Goal: Task Accomplishment & Management: Manage account settings

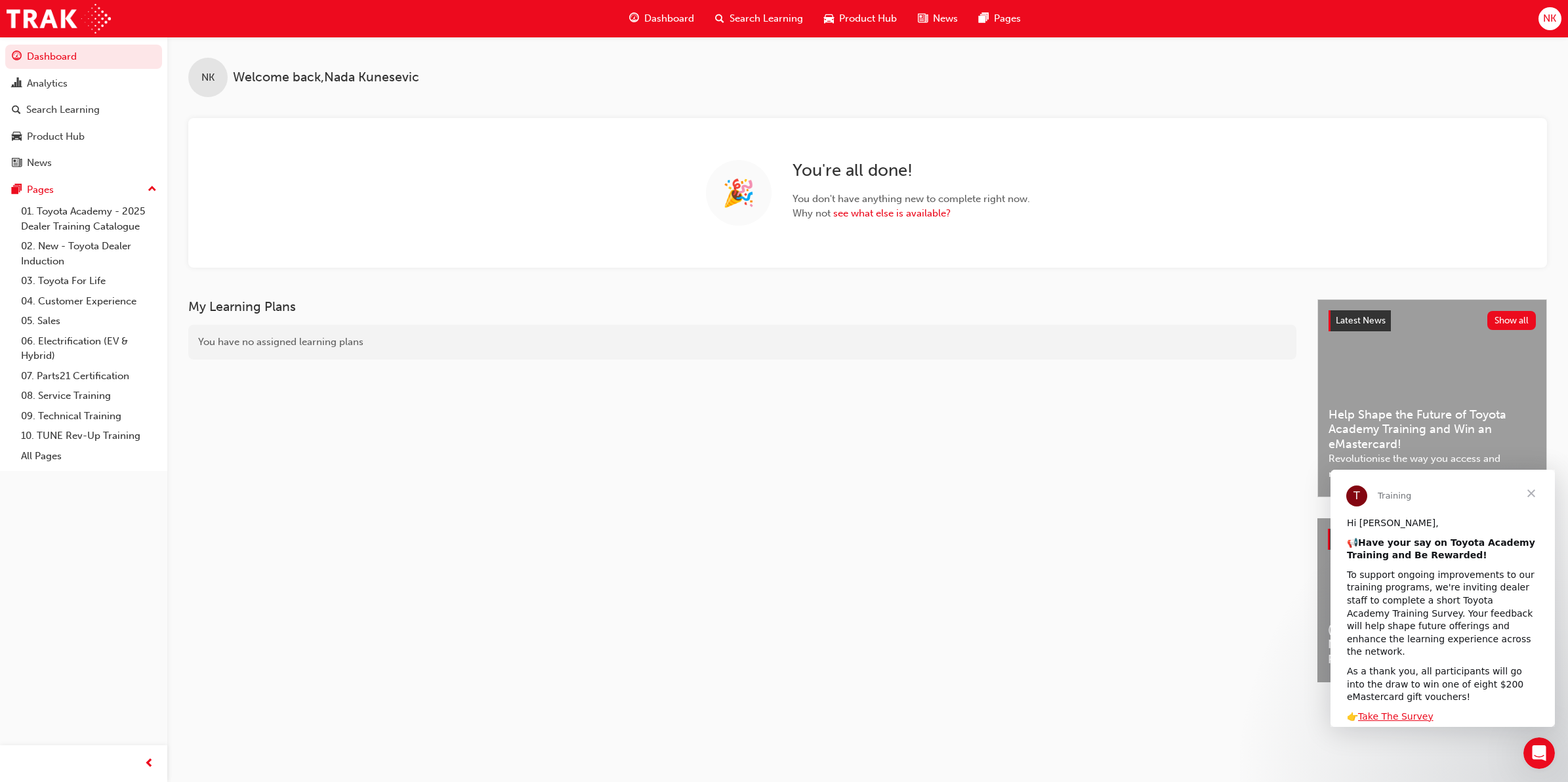
click at [1524, 492] on span "Close" at bounding box center [1531, 493] width 48 height 48
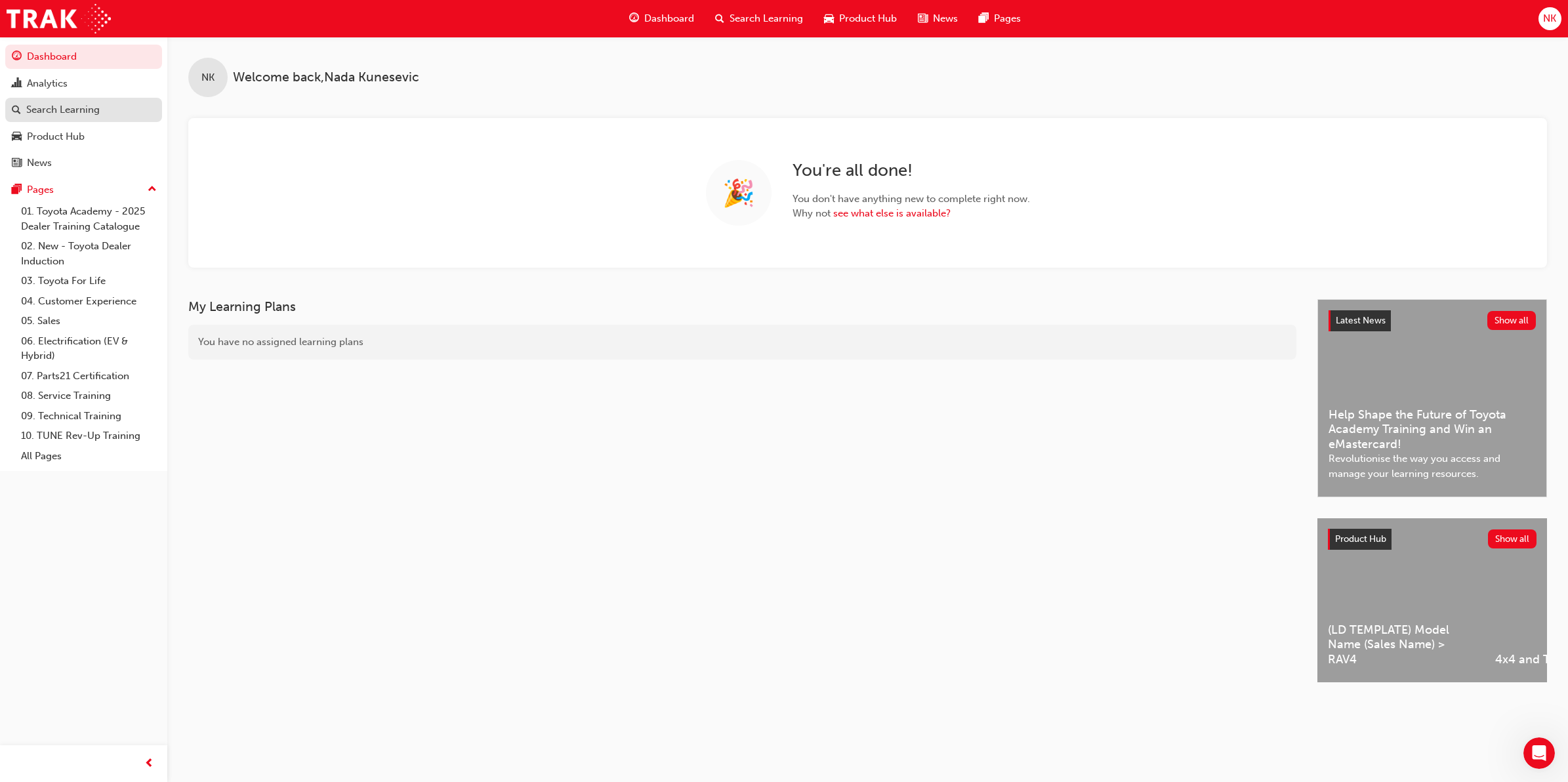
click at [63, 109] on div "Search Learning" at bounding box center [63, 110] width 73 height 15
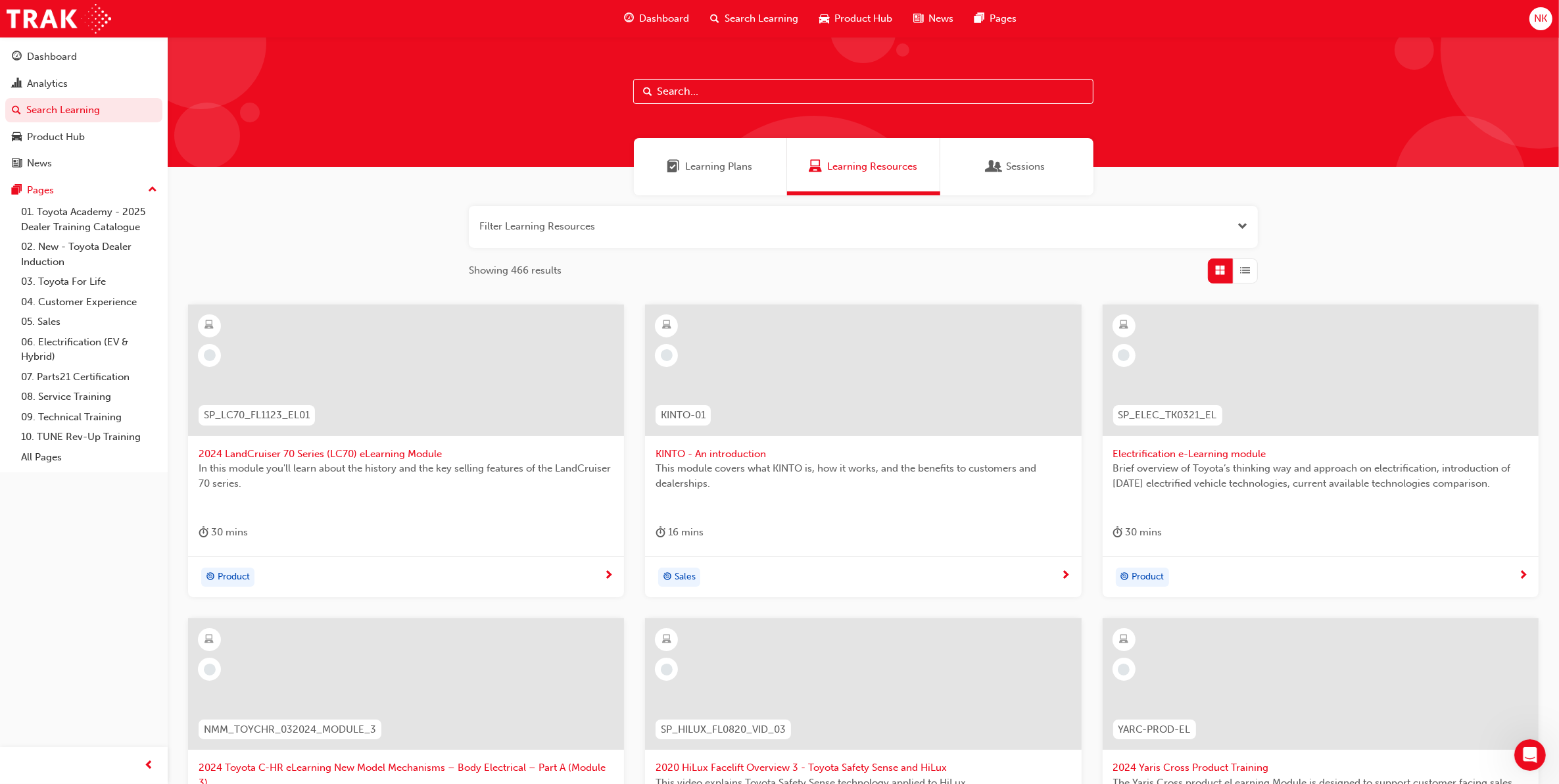
click at [702, 87] on input "text" at bounding box center [863, 91] width 461 height 25
type input "fdlp"
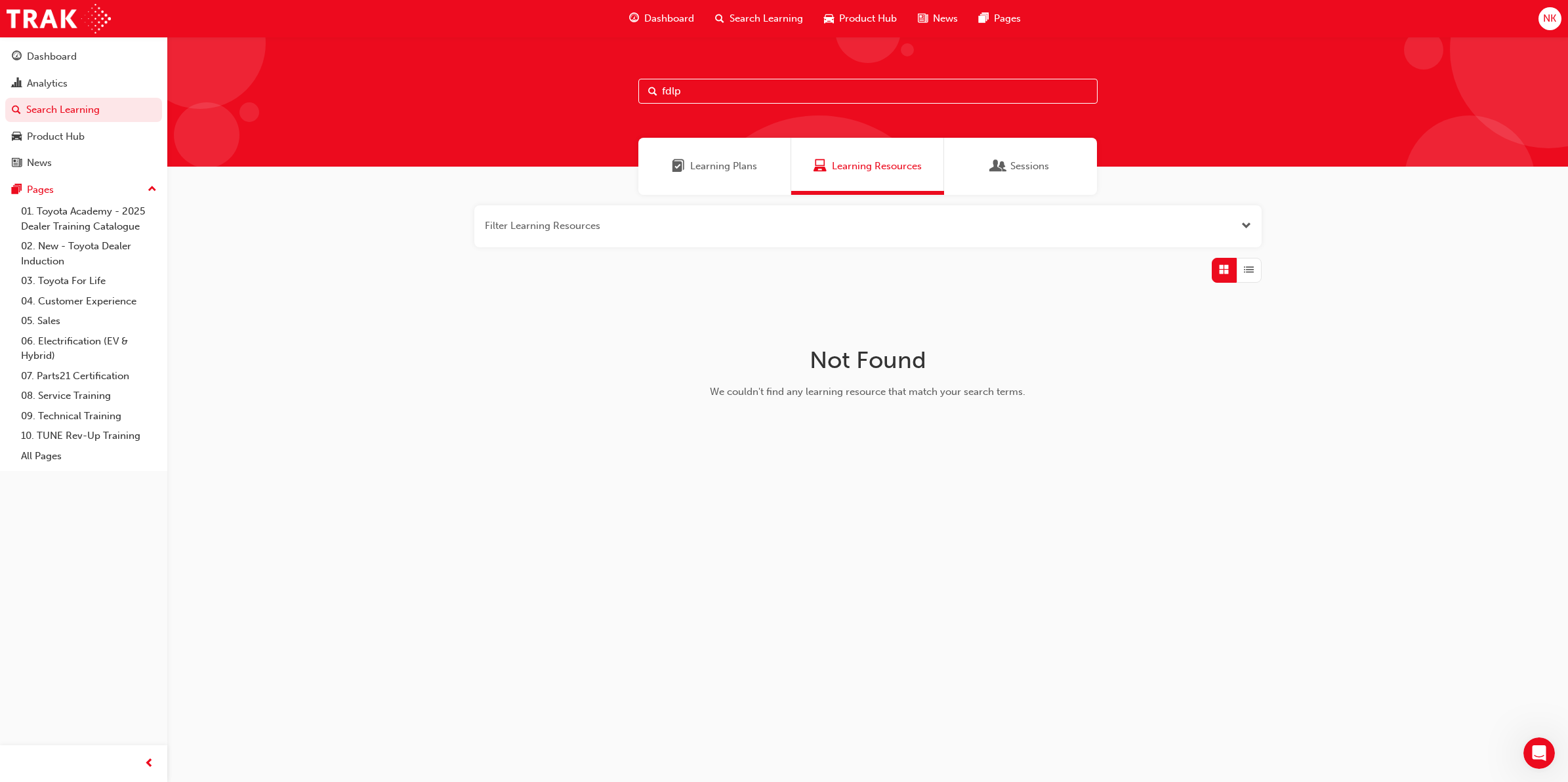
click at [1254, 275] on div "button" at bounding box center [1249, 270] width 25 height 25
click at [1234, 267] on div "button" at bounding box center [1224, 270] width 25 height 25
click at [1241, 222] on span "Open the filter" at bounding box center [1246, 226] width 10 height 15
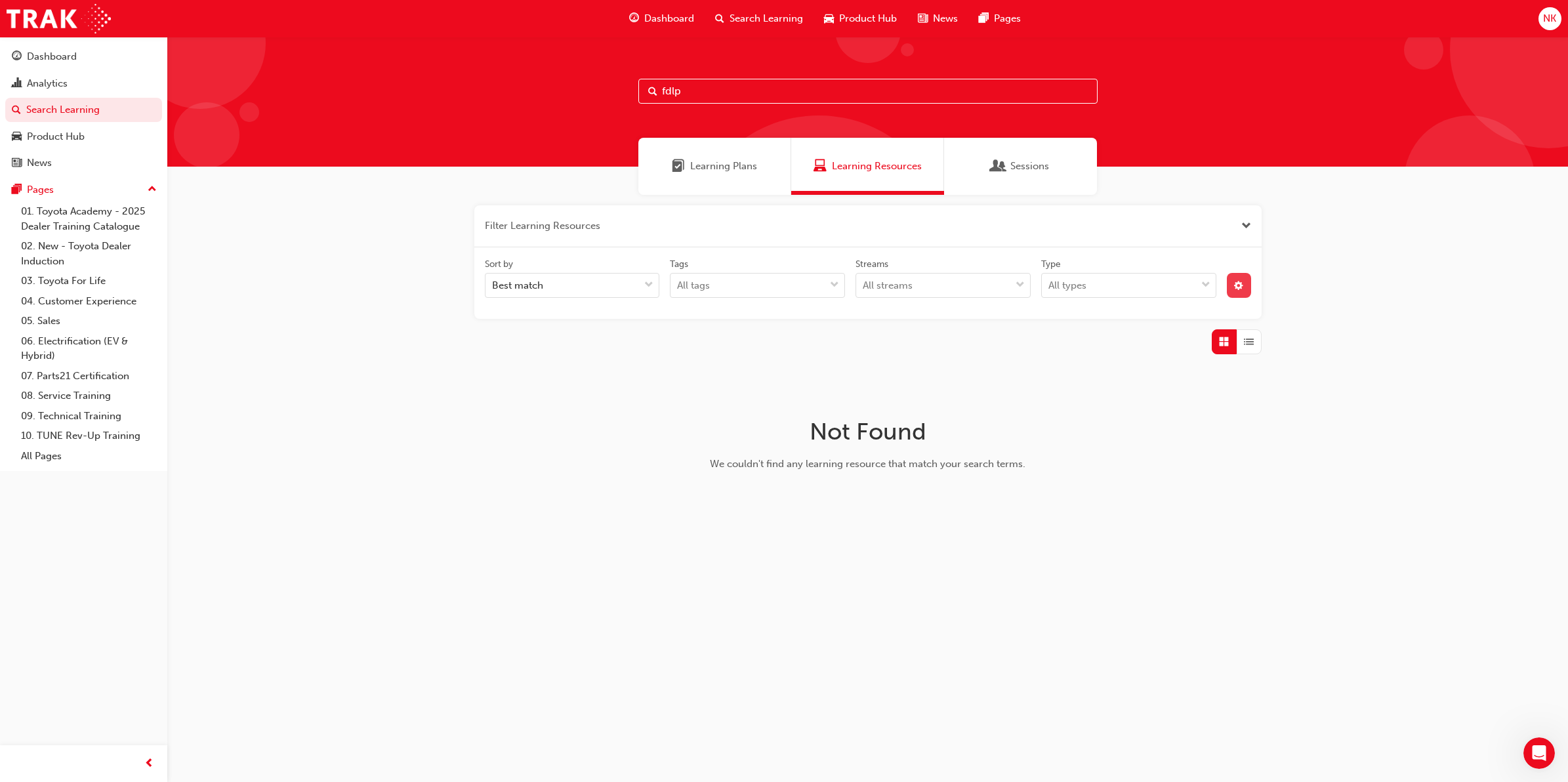
click at [1238, 288] on span "cog-icon" at bounding box center [1239, 286] width 9 height 11
click at [1161, 378] on span "Unlisted" at bounding box center [1163, 383] width 38 height 15
click at [1139, 383] on div "Unlisted" at bounding box center [1153, 383] width 58 height 16
click at [1130, 384] on div "unlistedOption" at bounding box center [1131, 383] width 13 height 13
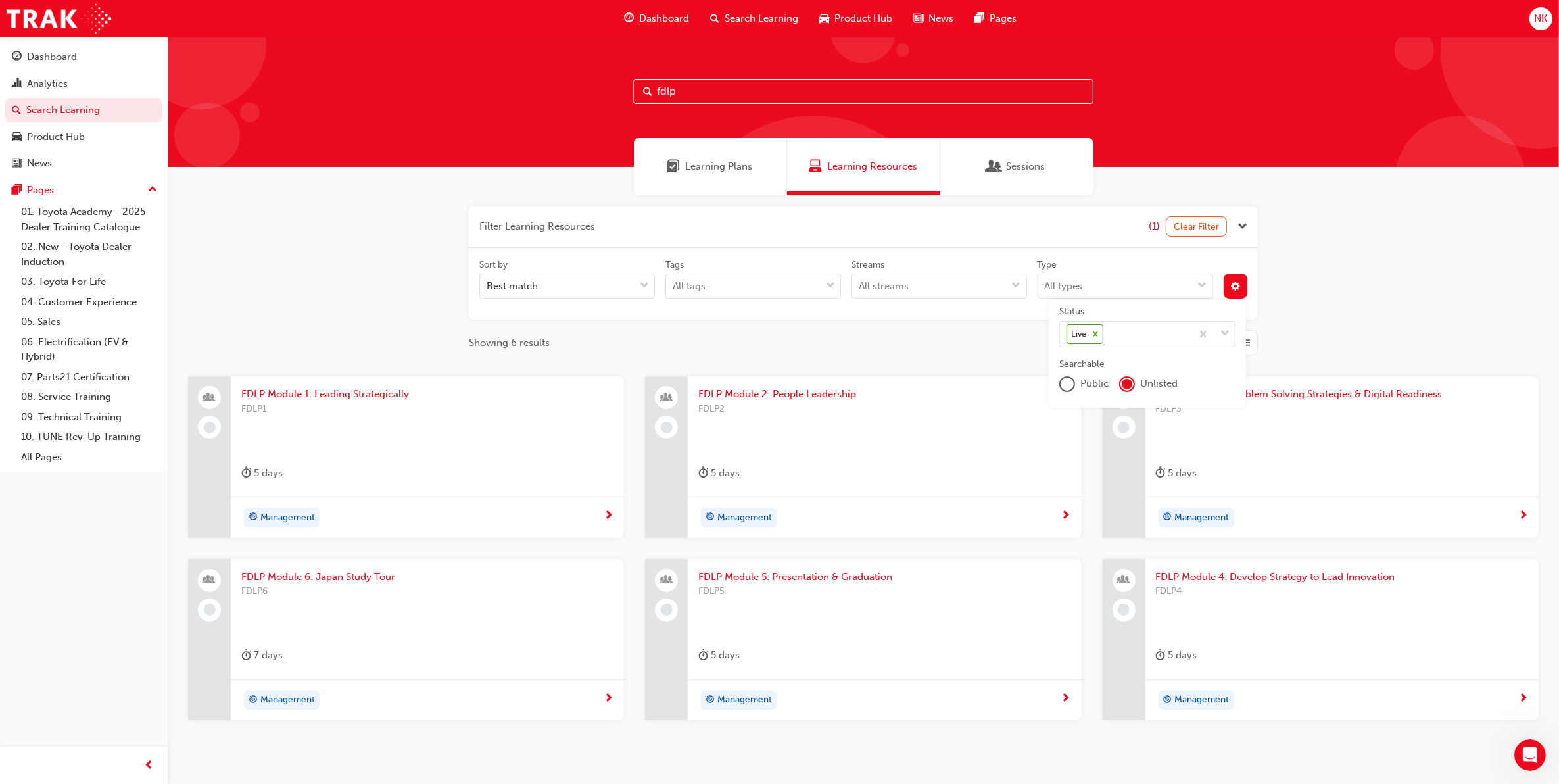
click at [1394, 287] on div "Filter Learning Resources (1) Clear Filter Sort by Best match Tags All tags Str…" at bounding box center [864, 484] width 1391 height 578
click at [1348, 326] on div "Filter Learning Resources (1) Clear Filter Sort by Best match Tags All tags Str…" at bounding box center [864, 484] width 1391 height 578
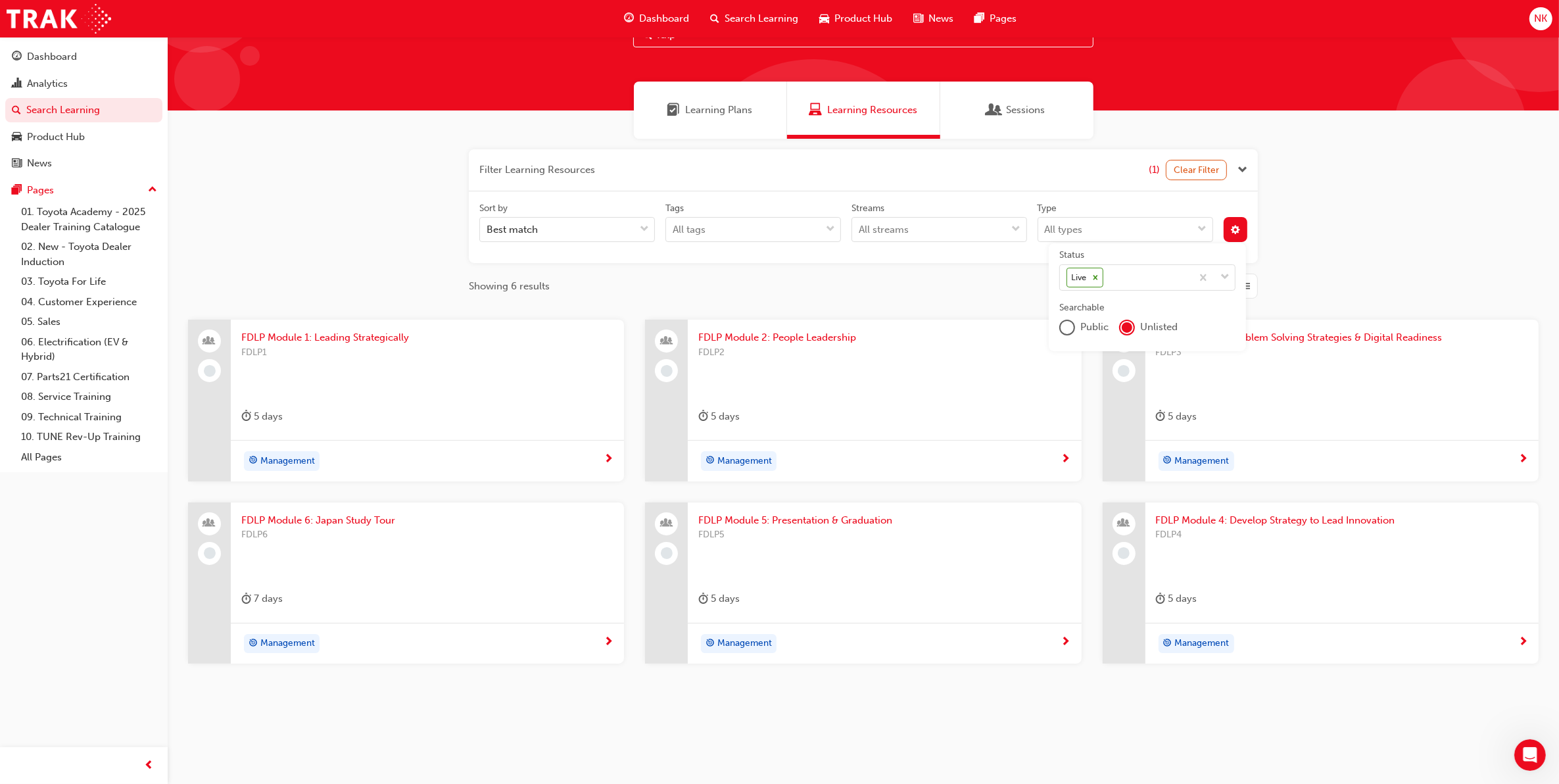
scroll to position [61, 0]
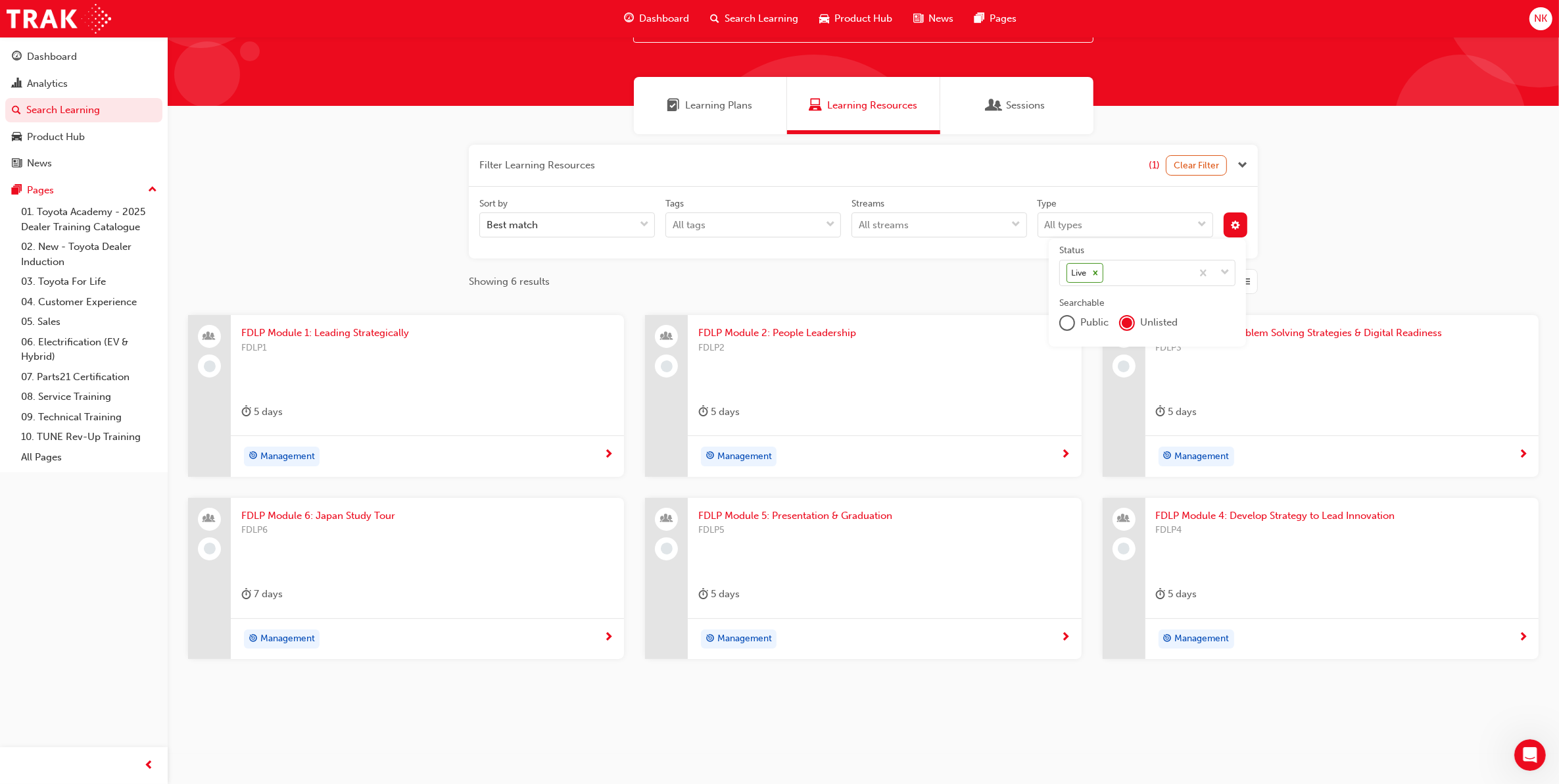
click at [1343, 356] on div "FDLP3" at bounding box center [1342, 366] width 372 height 53
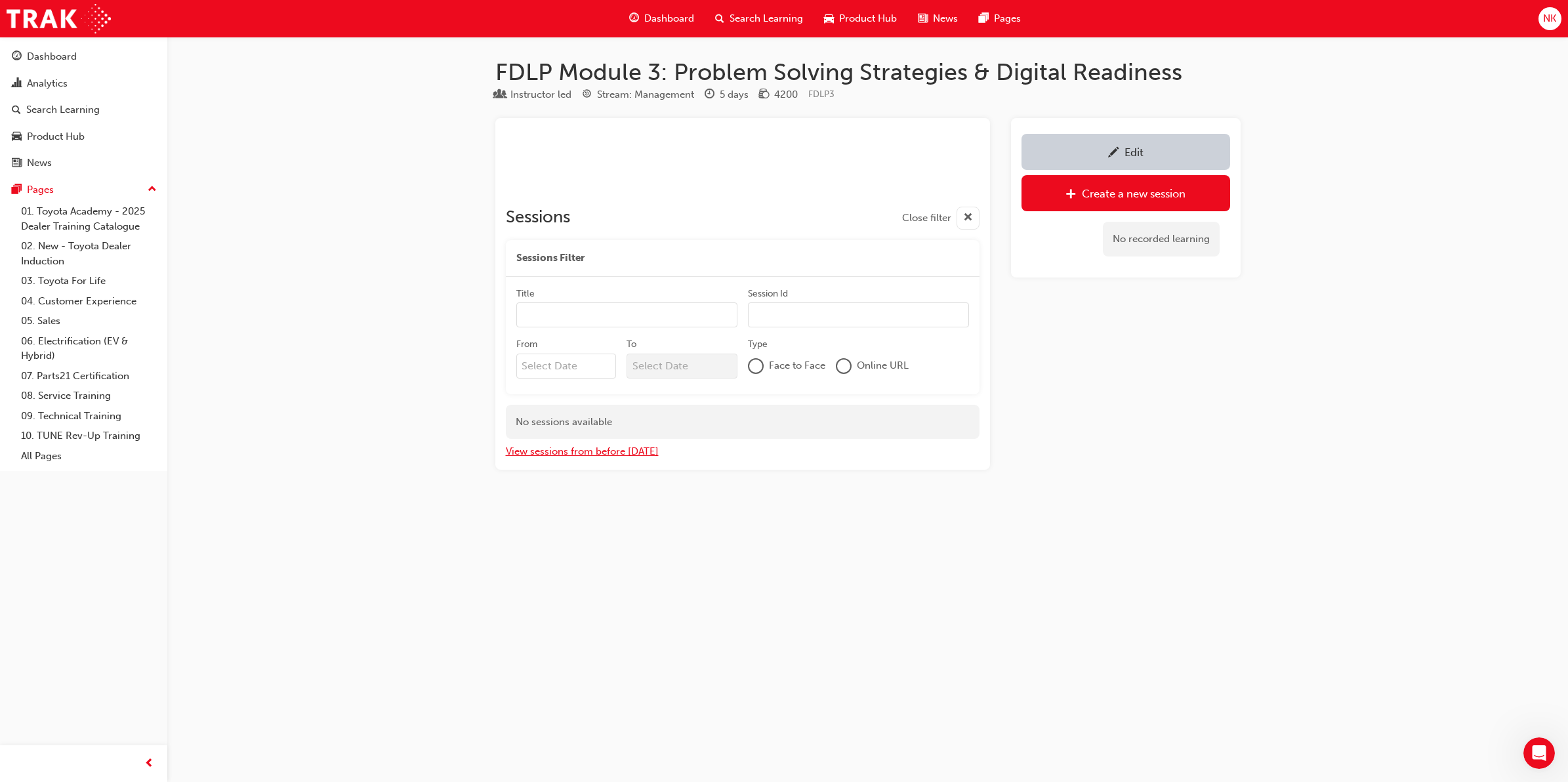
click at [631, 450] on button "View sessions from before today" at bounding box center [581, 452] width 153 height 15
click at [1097, 162] on link "Edit" at bounding box center [1126, 151] width 209 height 36
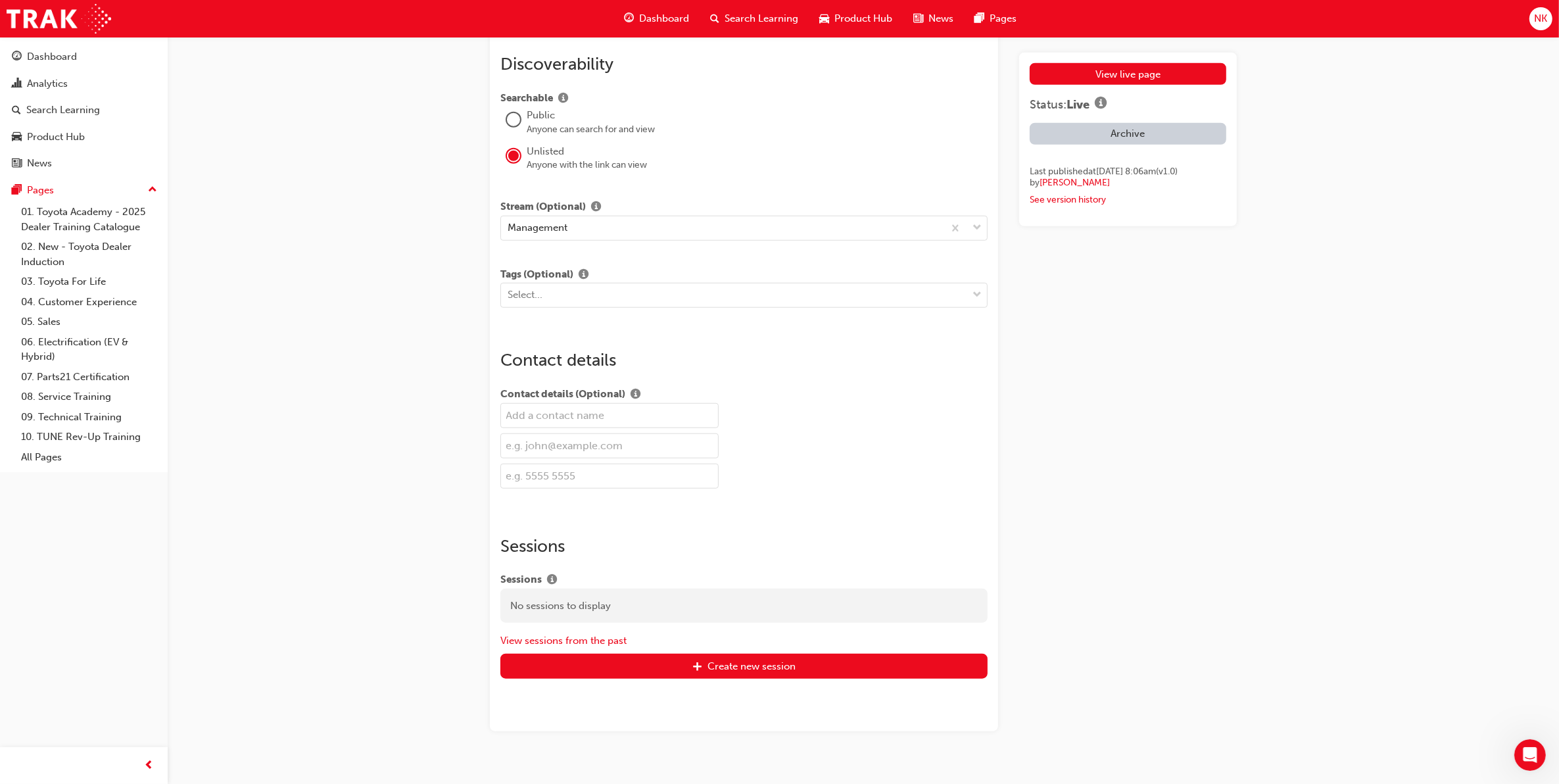
scroll to position [1399, 0]
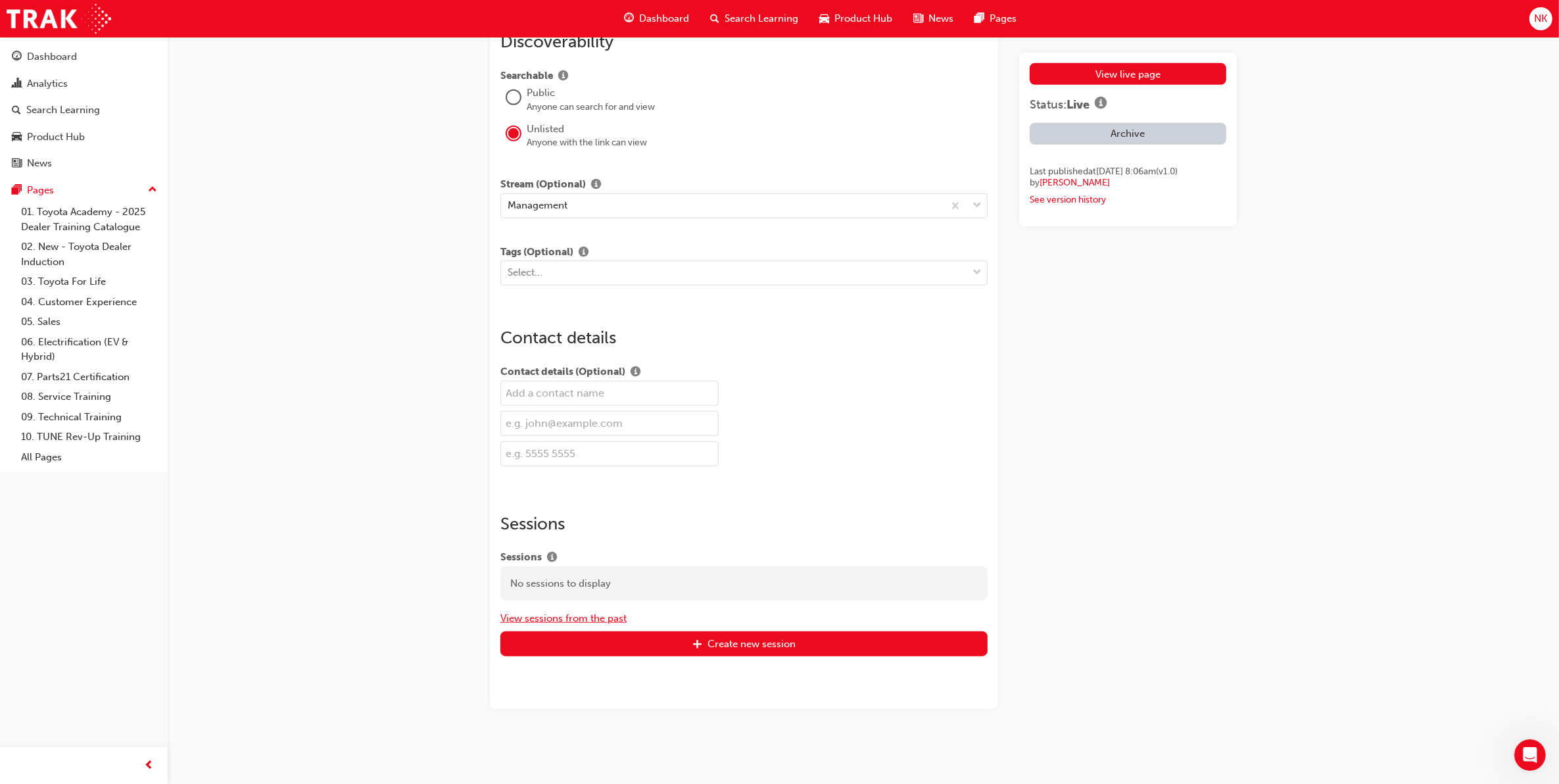
click at [609, 619] on button "View sessions from the past" at bounding box center [563, 619] width 126 height 15
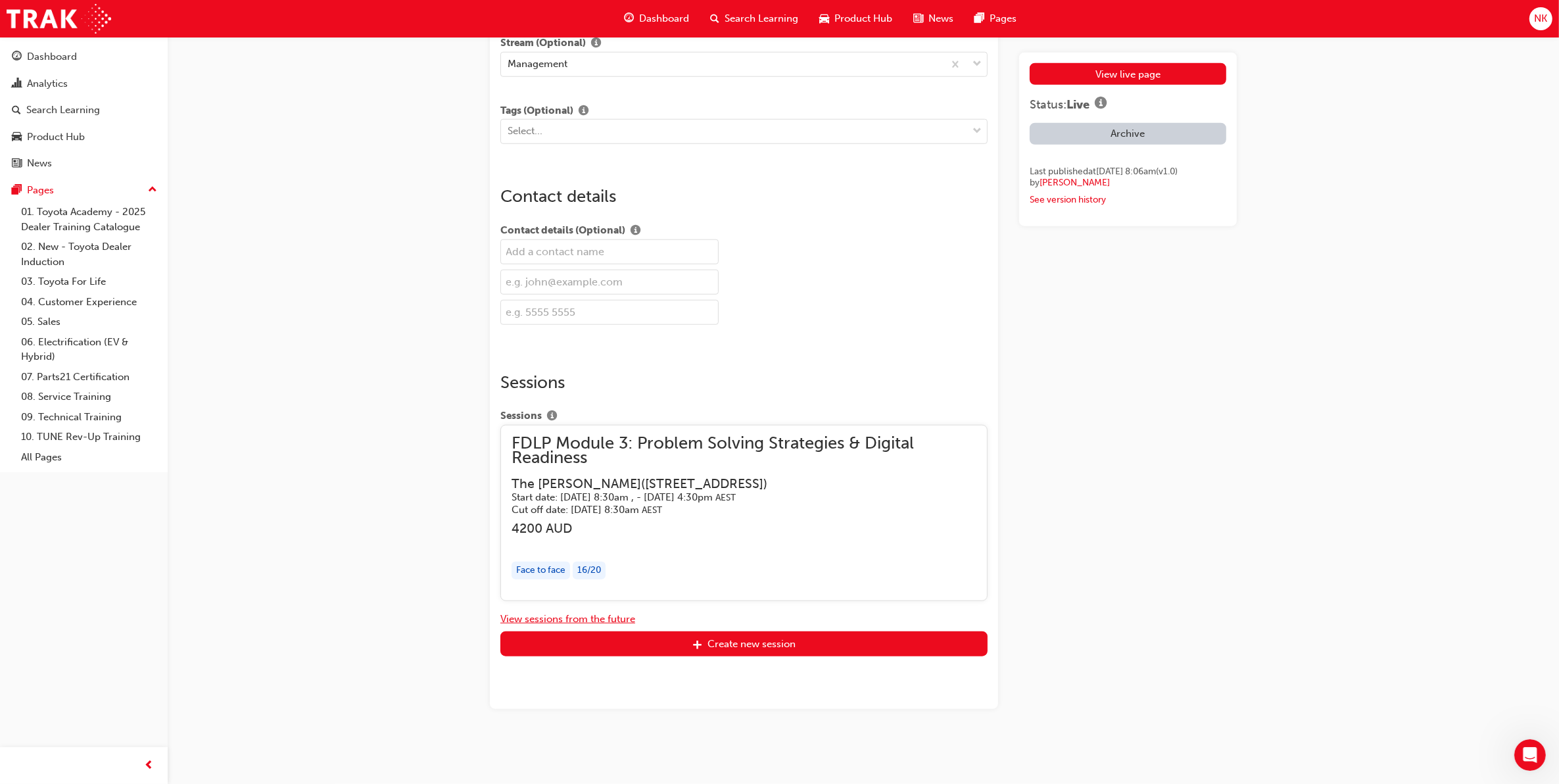
scroll to position [1542, 0]
click at [809, 442] on span "FDLP Module 3: Problem Solving Strategies & Digital Readiness" at bounding box center [744, 451] width 465 height 29
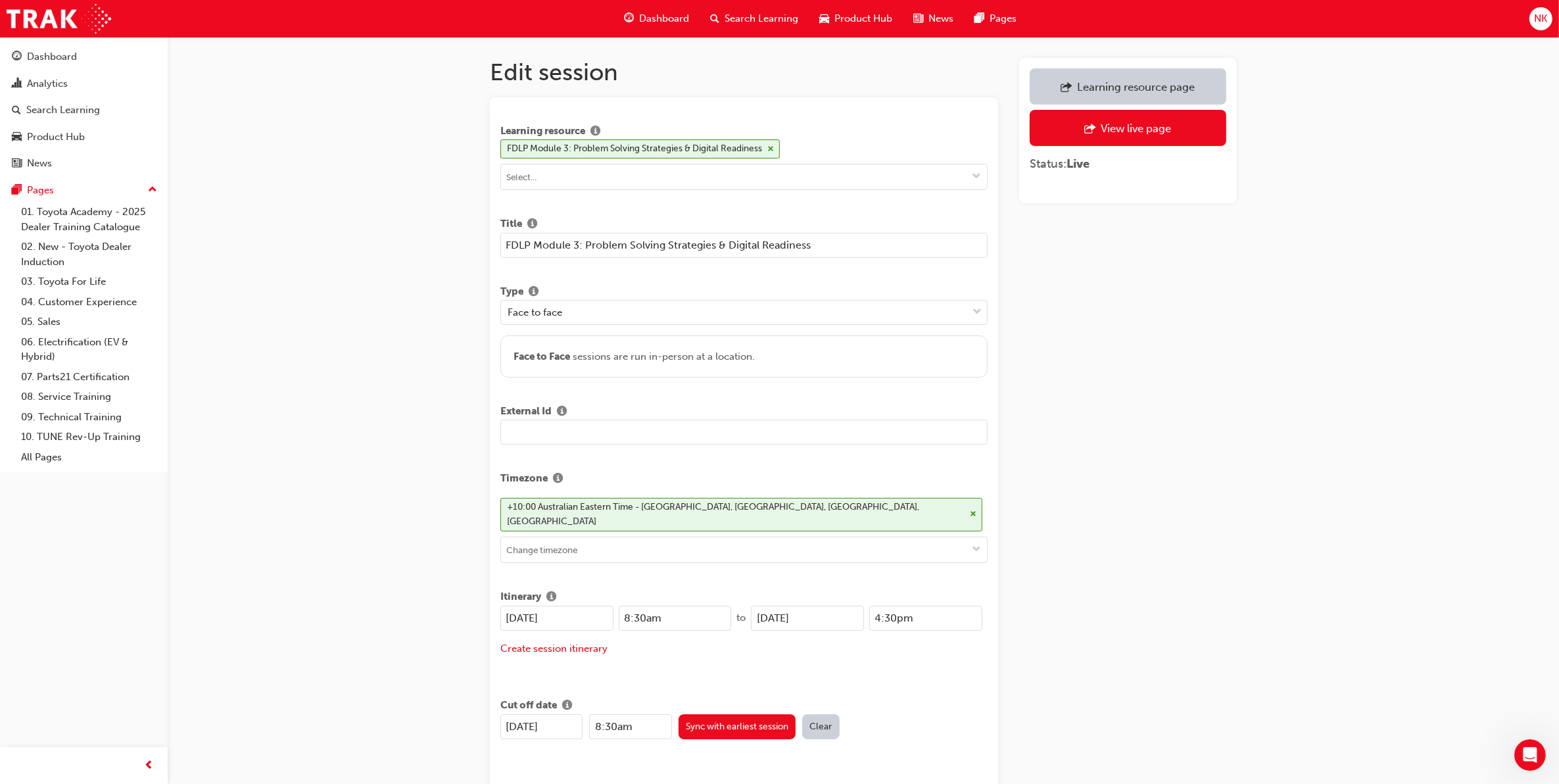
scroll to position [1365, 0]
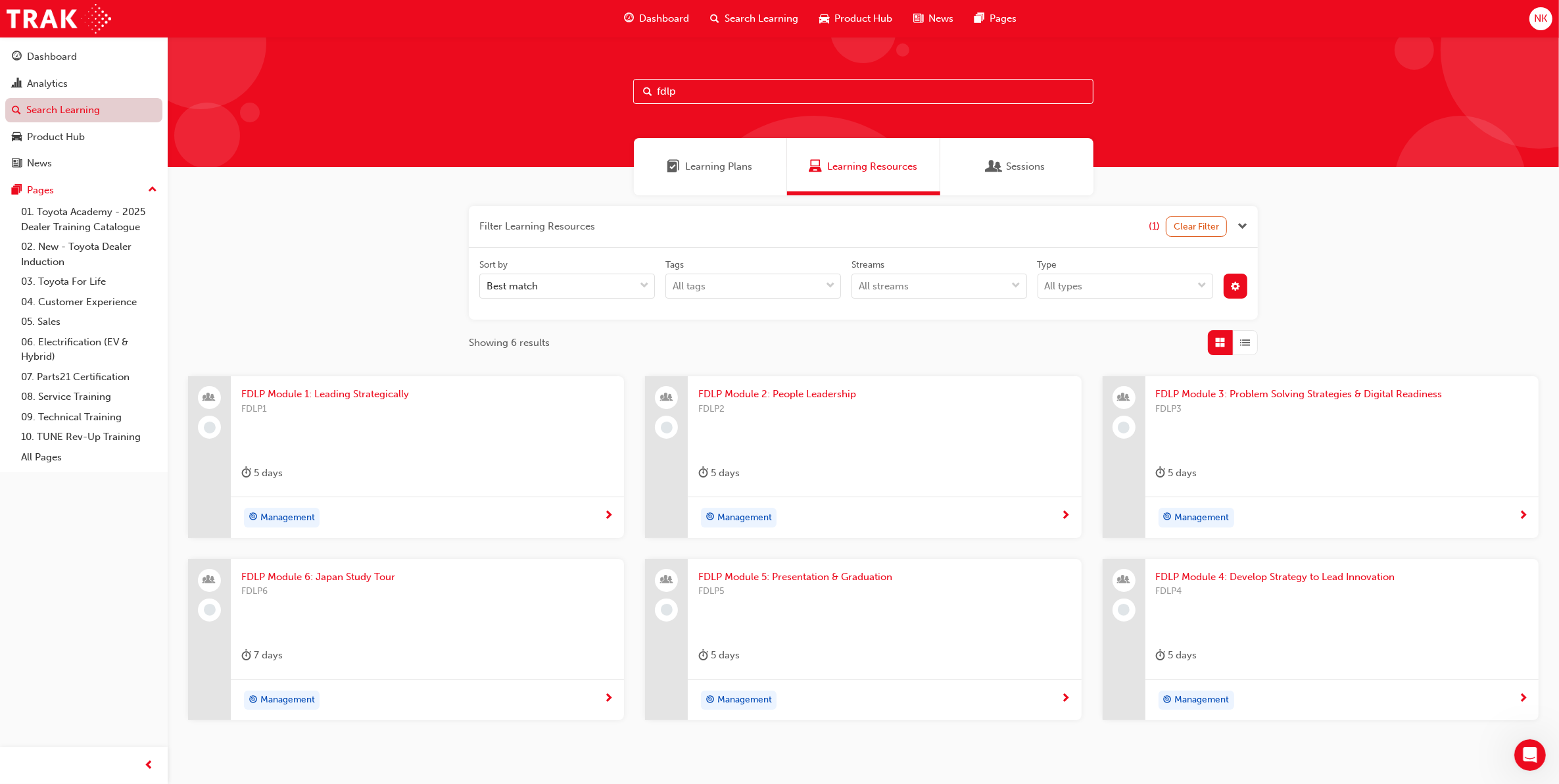
click at [84, 103] on link "Search Learning" at bounding box center [84, 109] width 157 height 24
click at [1237, 277] on button "button" at bounding box center [1235, 286] width 24 height 25
click at [1325, 306] on div "Filter Learning Resources (1) Clear Filter Sort by Best match Tags All tags Str…" at bounding box center [864, 484] width 1391 height 578
click at [1337, 307] on div "Filter Learning Resources (1) Clear Filter Sort by Best match Tags All tags Str…" at bounding box center [864, 484] width 1391 height 578
click at [1408, 179] on div "Learning Plans Learning Resources Sessions" at bounding box center [864, 166] width 1391 height 57
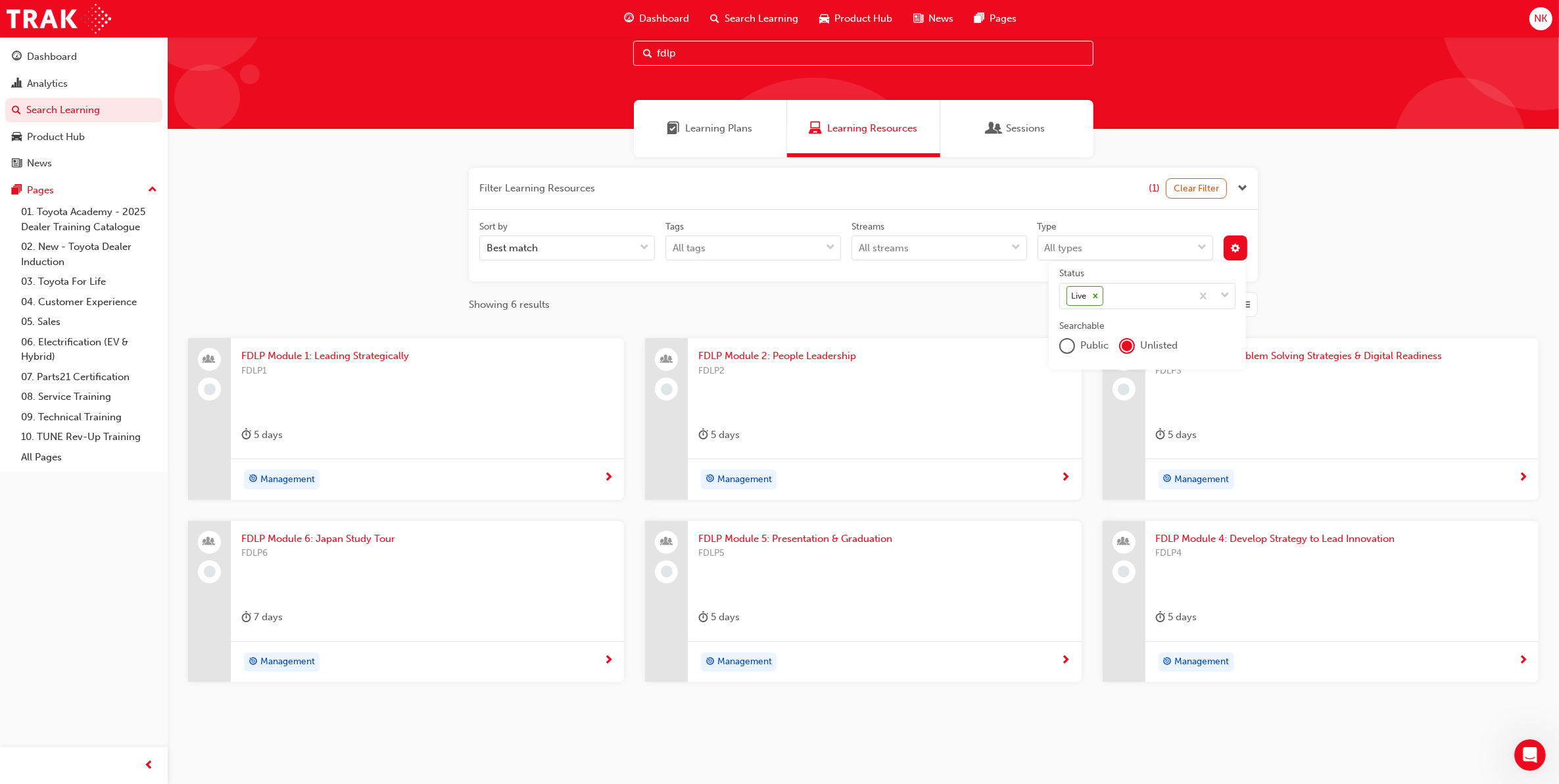
scroll to position [41, 0]
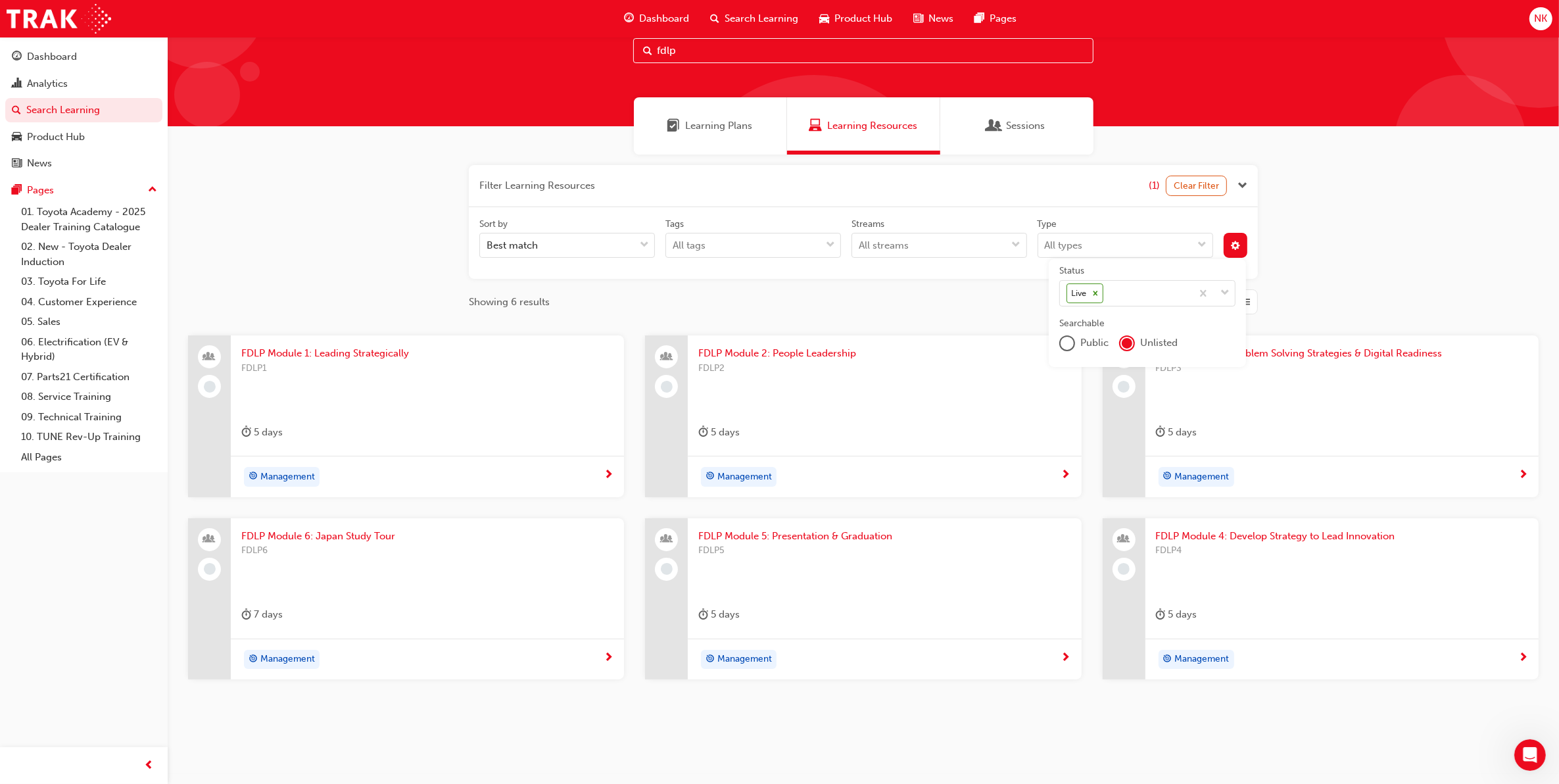
click at [1338, 272] on div "Filter Learning Resources (1) Clear Filter Sort by Best match Tags All tags Str…" at bounding box center [864, 443] width 1391 height 578
click at [1349, 347] on span "FDLP Module 3: Problem Solving Strategies & Digital Readiness" at bounding box center [1342, 354] width 372 height 15
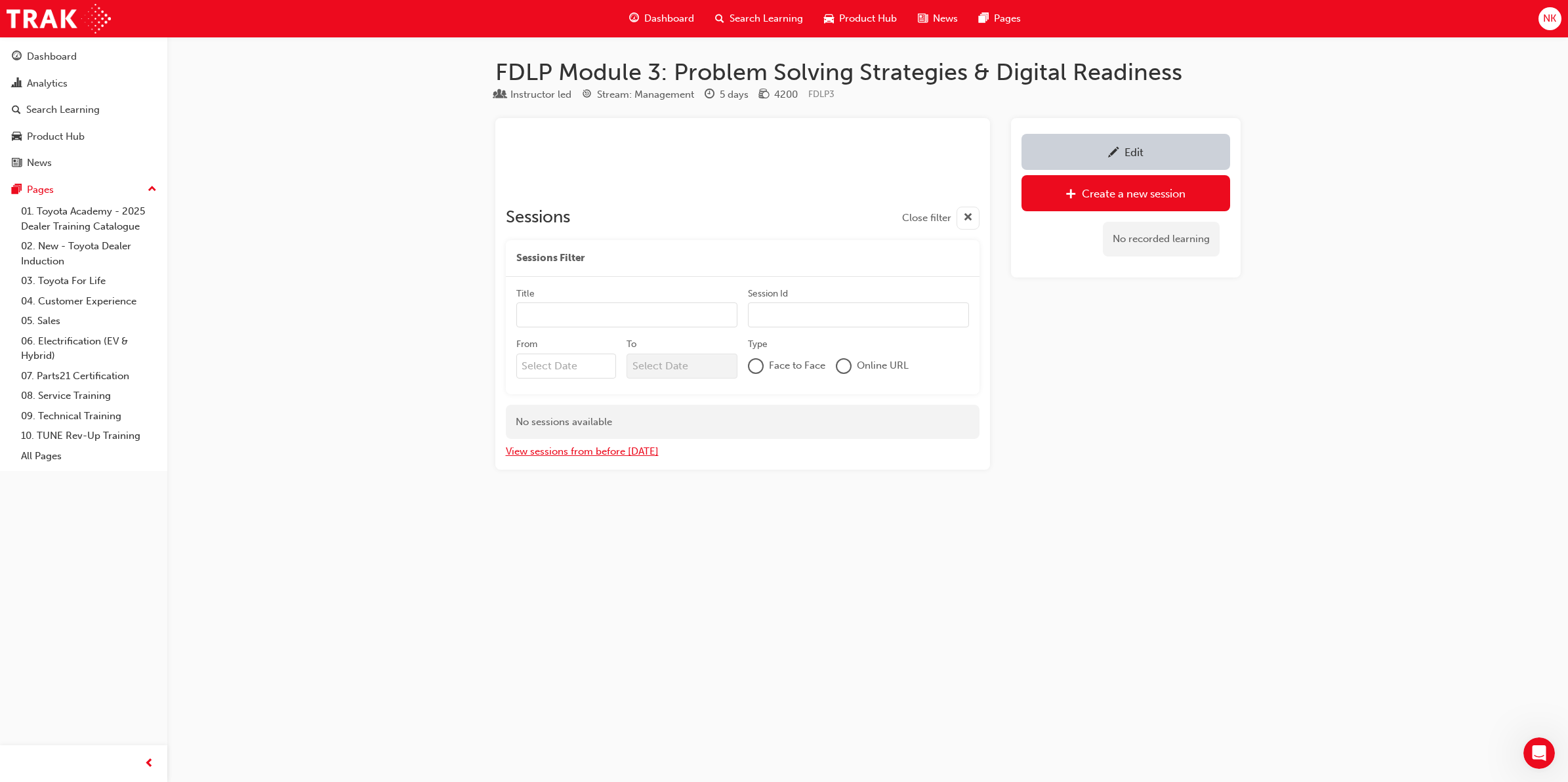
click at [635, 456] on button "View sessions from before today" at bounding box center [581, 452] width 153 height 15
click at [1123, 159] on div "Edit" at bounding box center [1126, 152] width 189 height 17
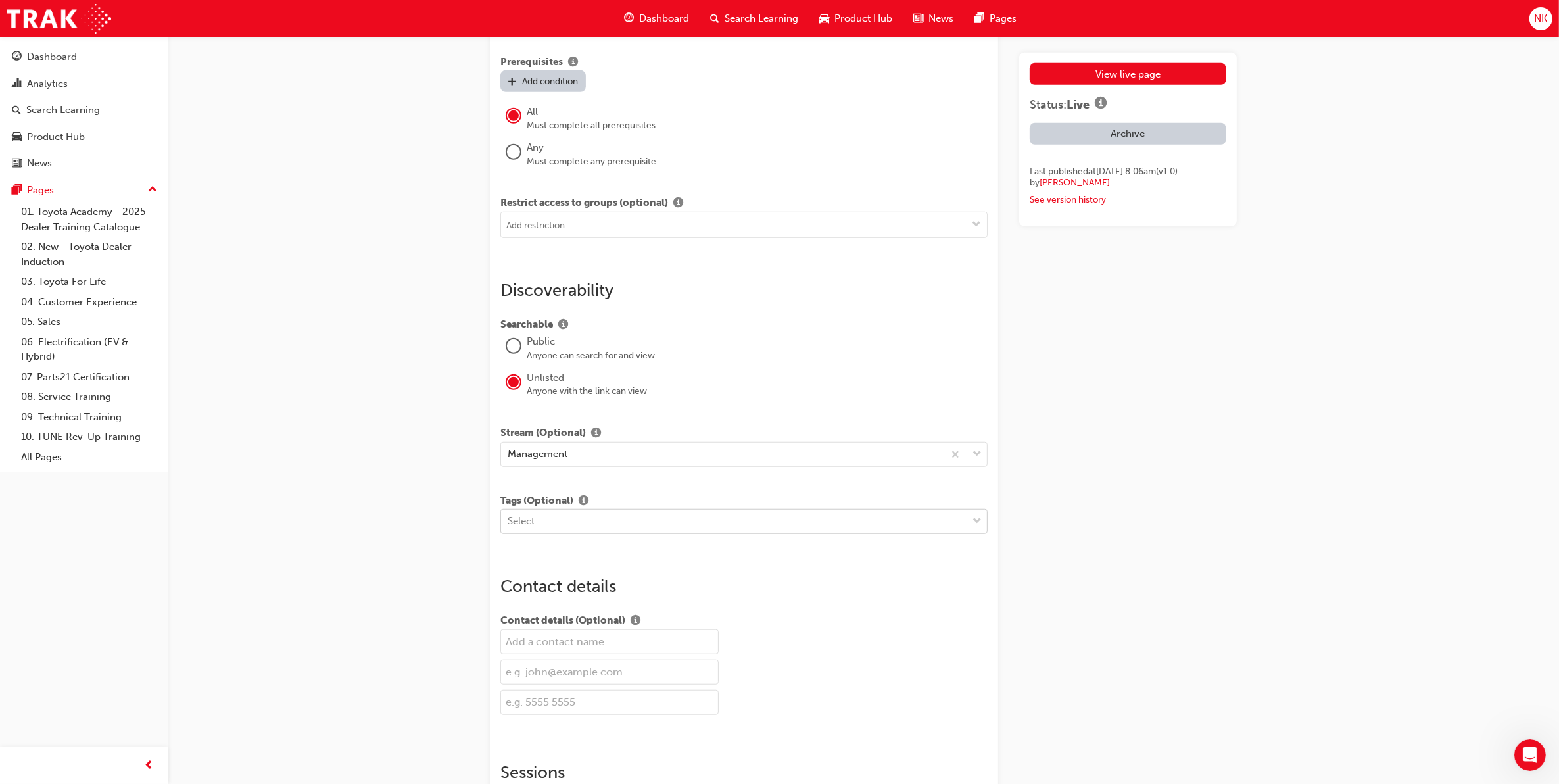
scroll to position [1399, 0]
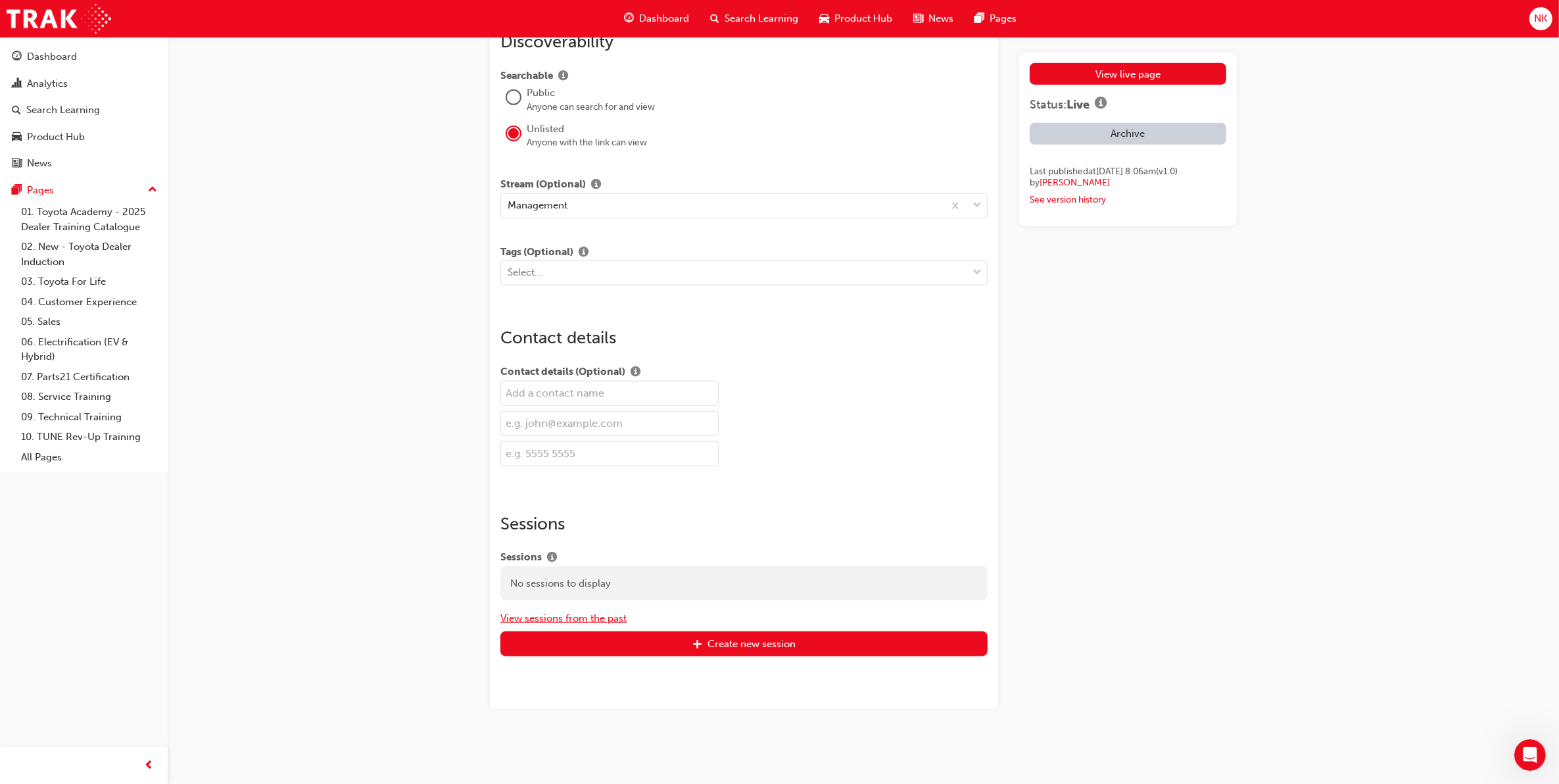
click at [595, 617] on button "View sessions from the past" at bounding box center [563, 619] width 126 height 15
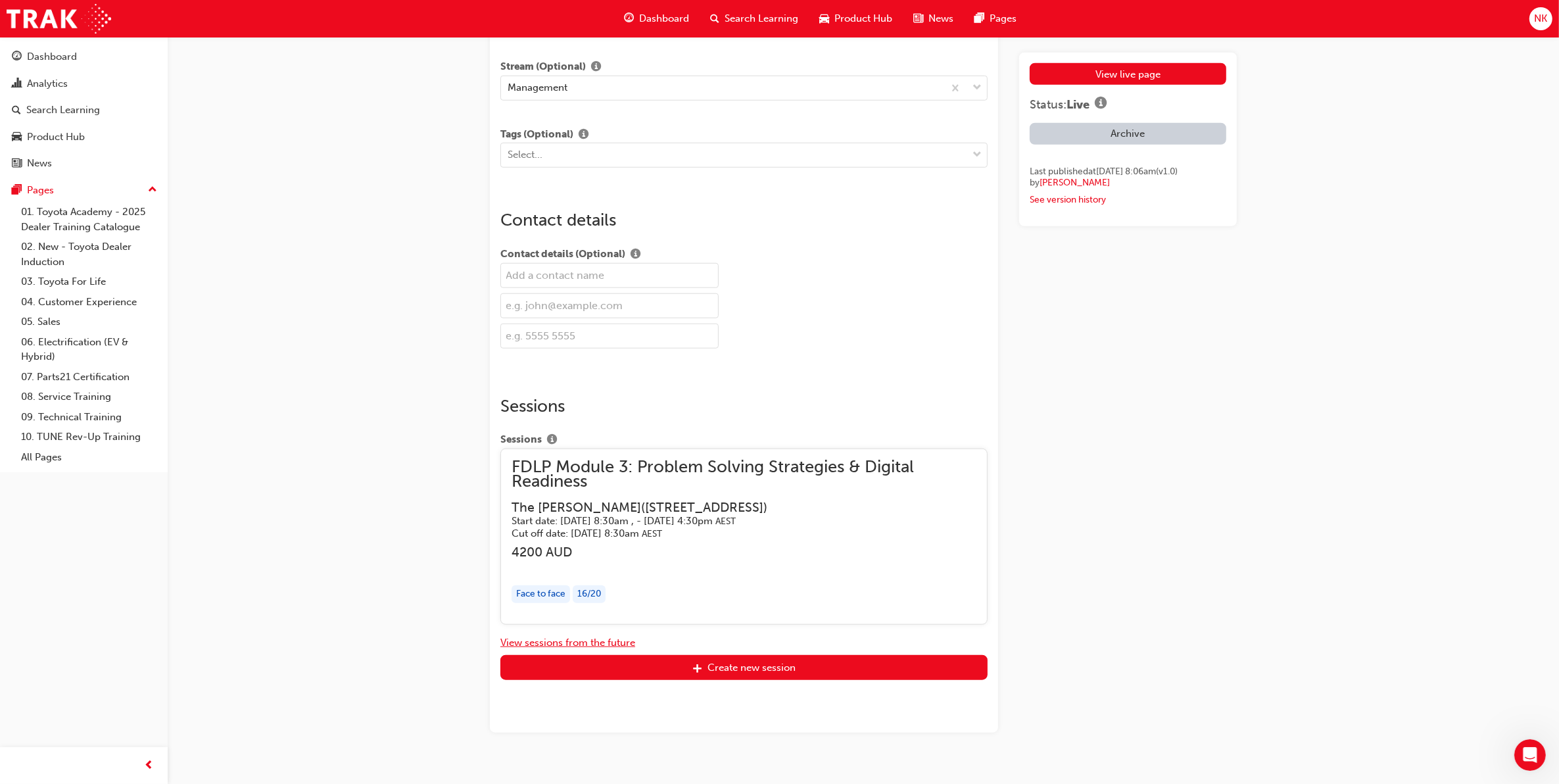
scroll to position [1542, 0]
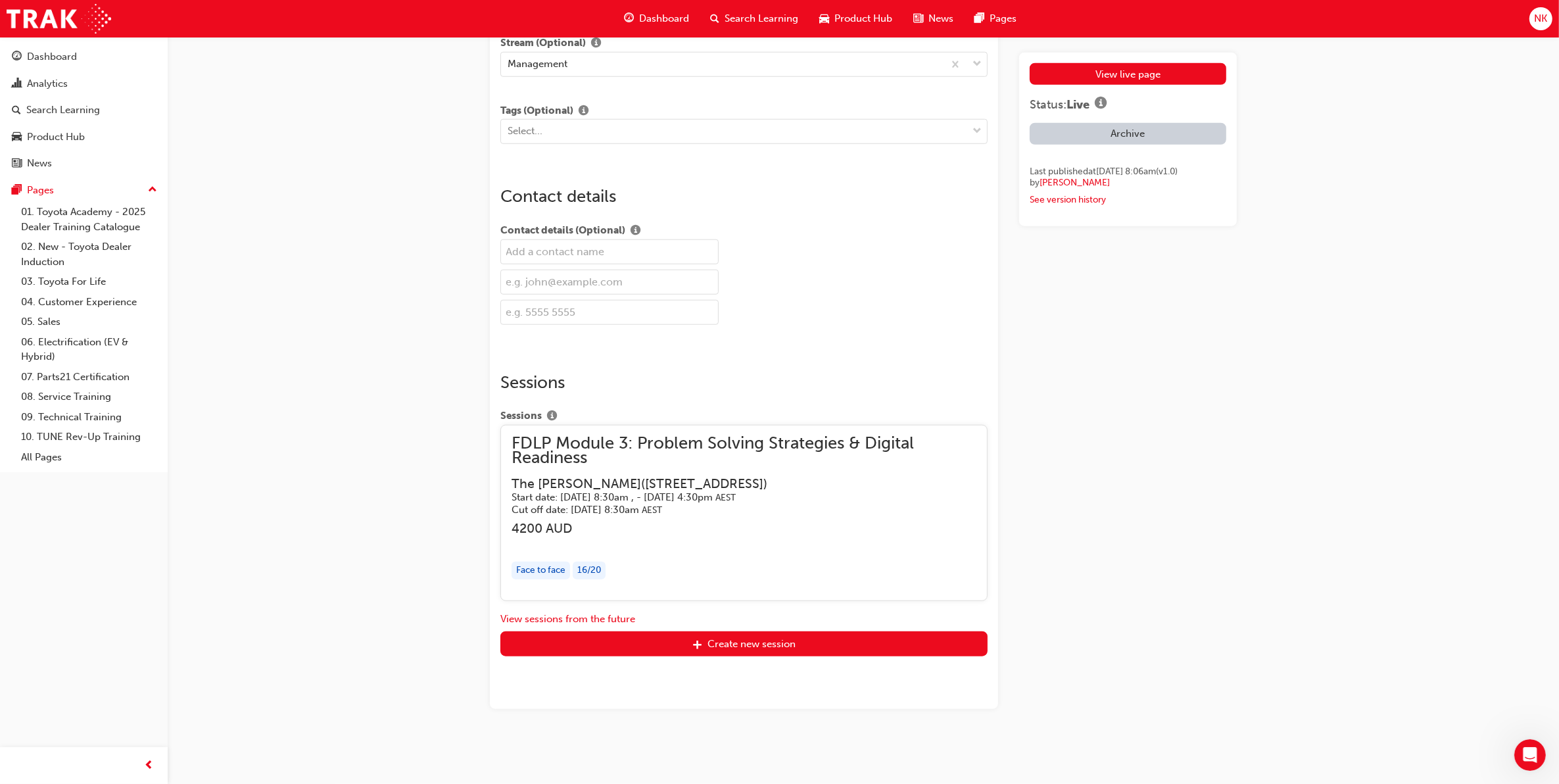
click at [748, 438] on span "FDLP Module 3: Problem Solving Strategies & Digital Readiness" at bounding box center [744, 451] width 465 height 29
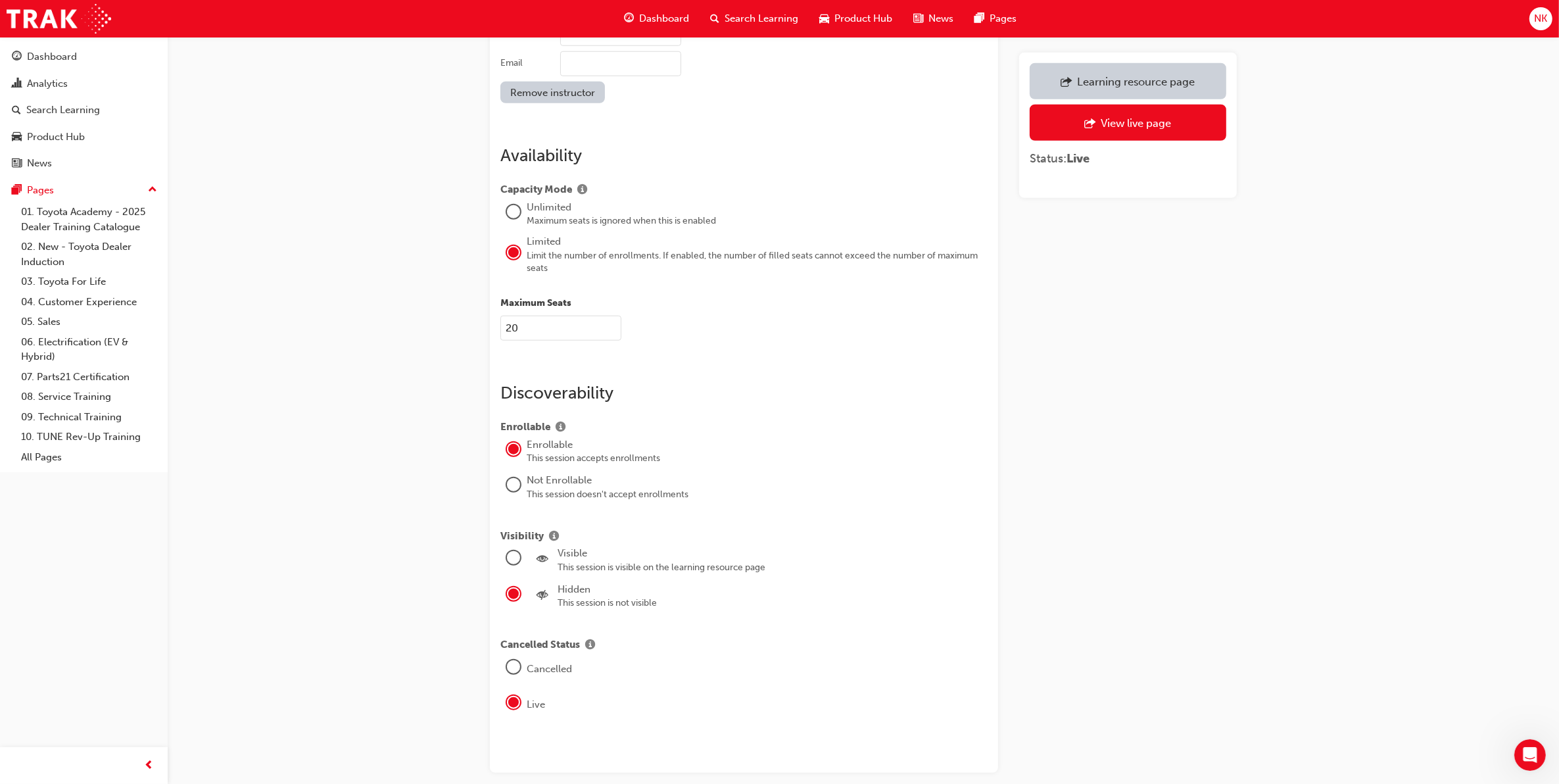
scroll to position [1592, 0]
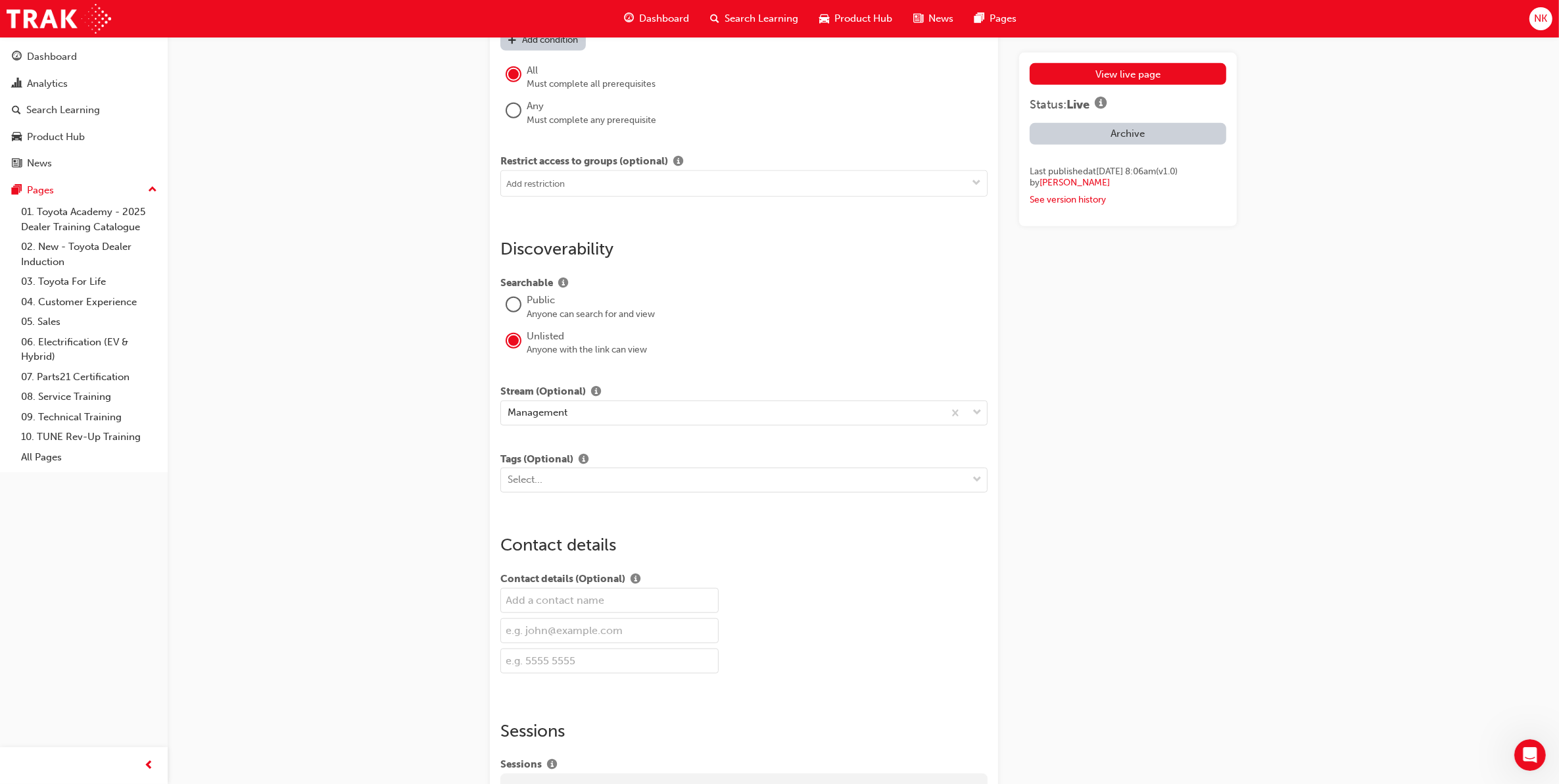
scroll to position [1399, 0]
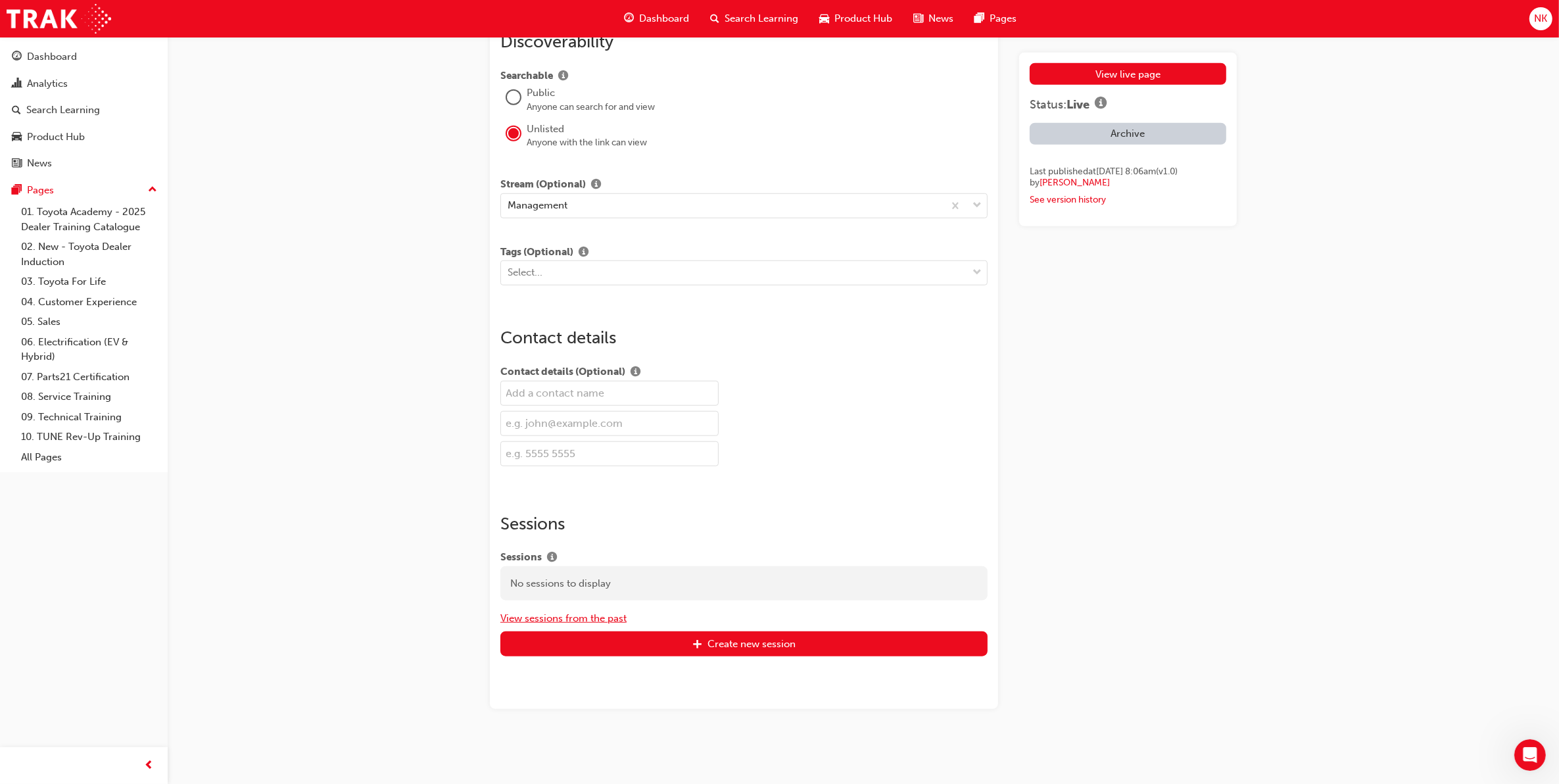
click at [596, 617] on button "View sessions from the past" at bounding box center [563, 619] width 126 height 15
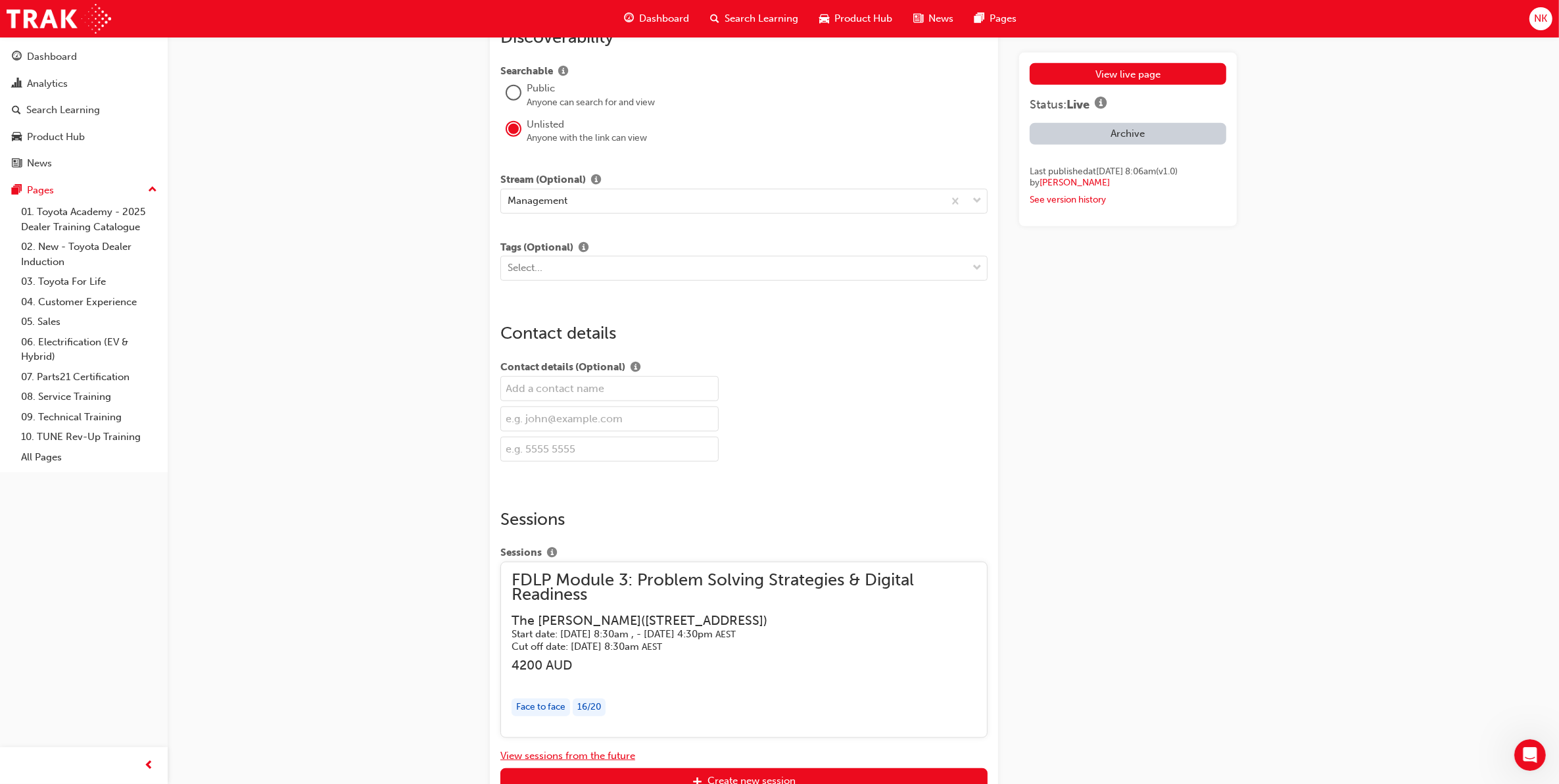
scroll to position [1542, 0]
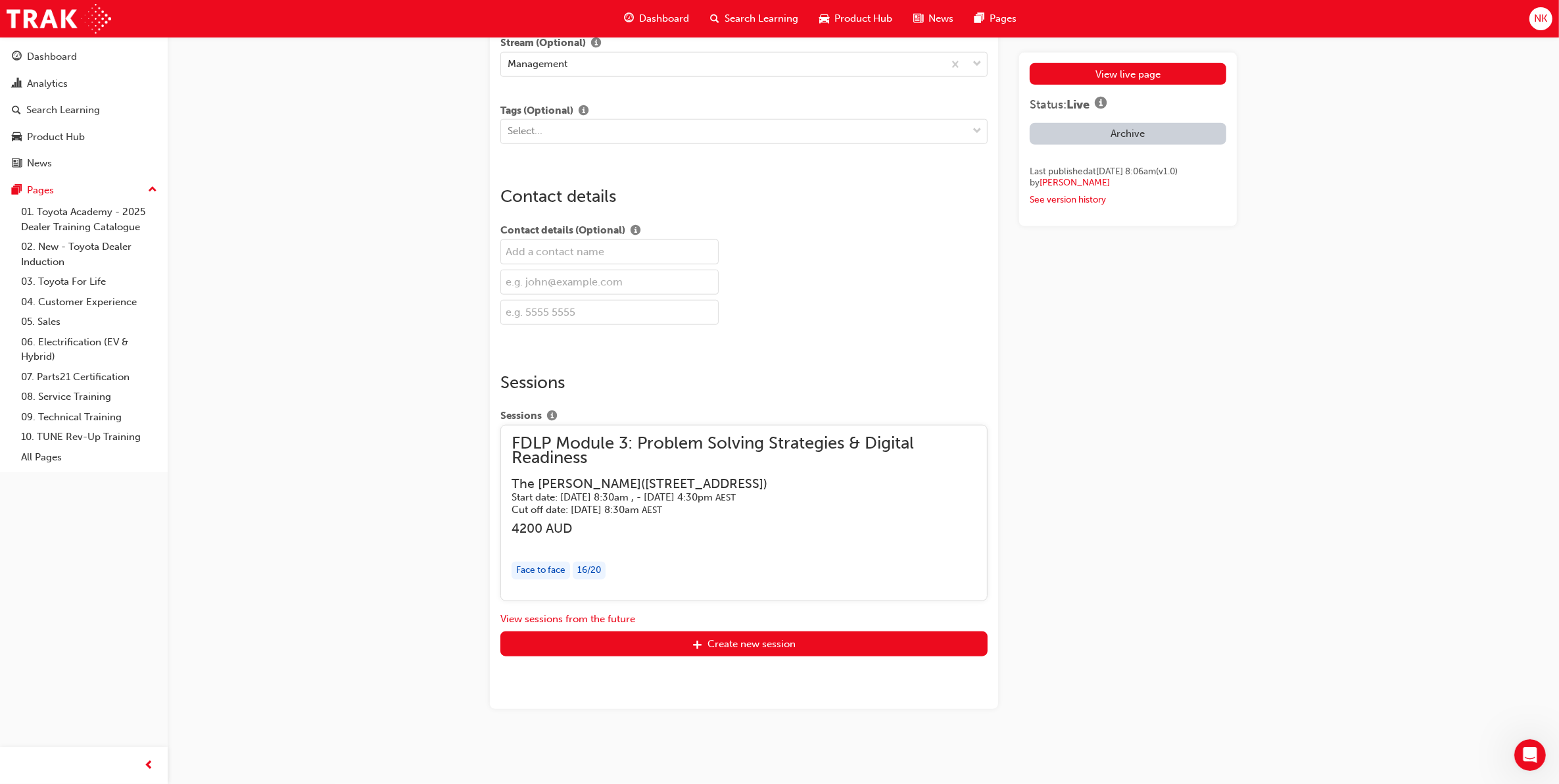
click at [737, 449] on span "FDLP Module 3: Problem Solving Strategies & Digital Readiness" at bounding box center [744, 451] width 465 height 29
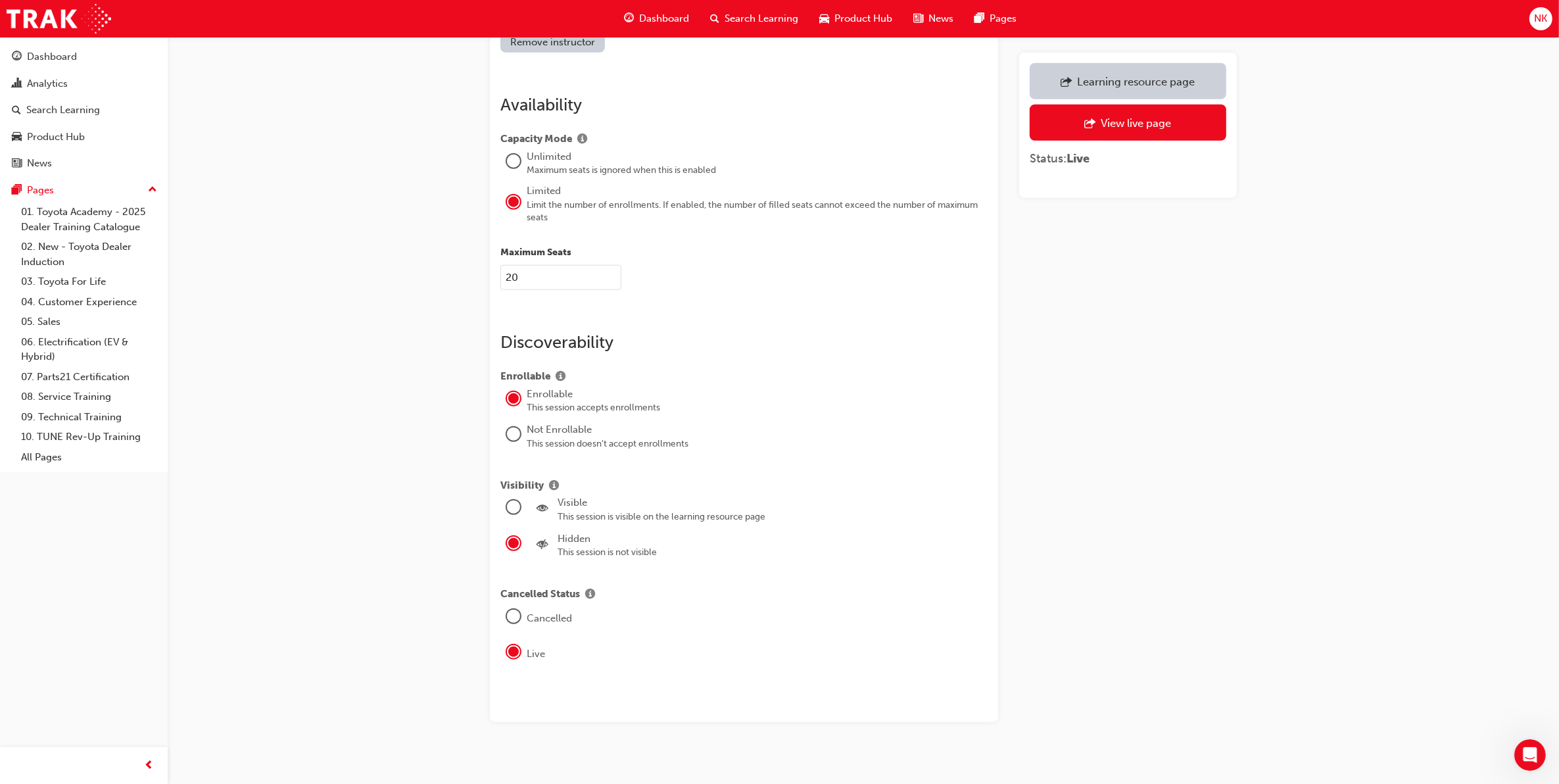
scroll to position [1592, 0]
click at [568, 494] on div "Visible" at bounding box center [772, 501] width 430 height 15
drag, startPoint x: 568, startPoint y: 487, endPoint x: 512, endPoint y: 496, distance: 56.7
click at [512, 499] on div at bounding box center [513, 506] width 13 height 13
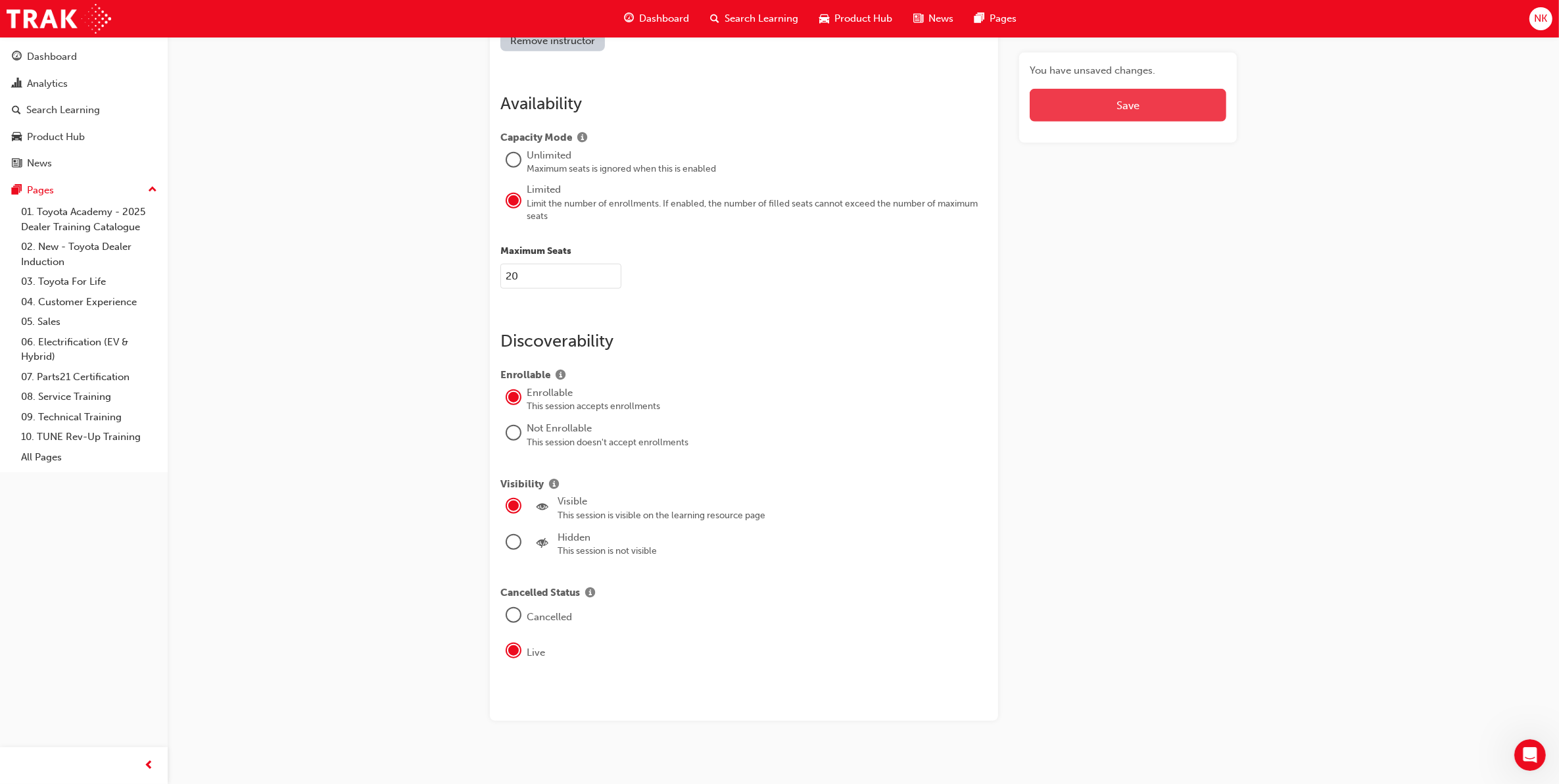
click at [1133, 103] on button "Save" at bounding box center [1128, 104] width 196 height 33
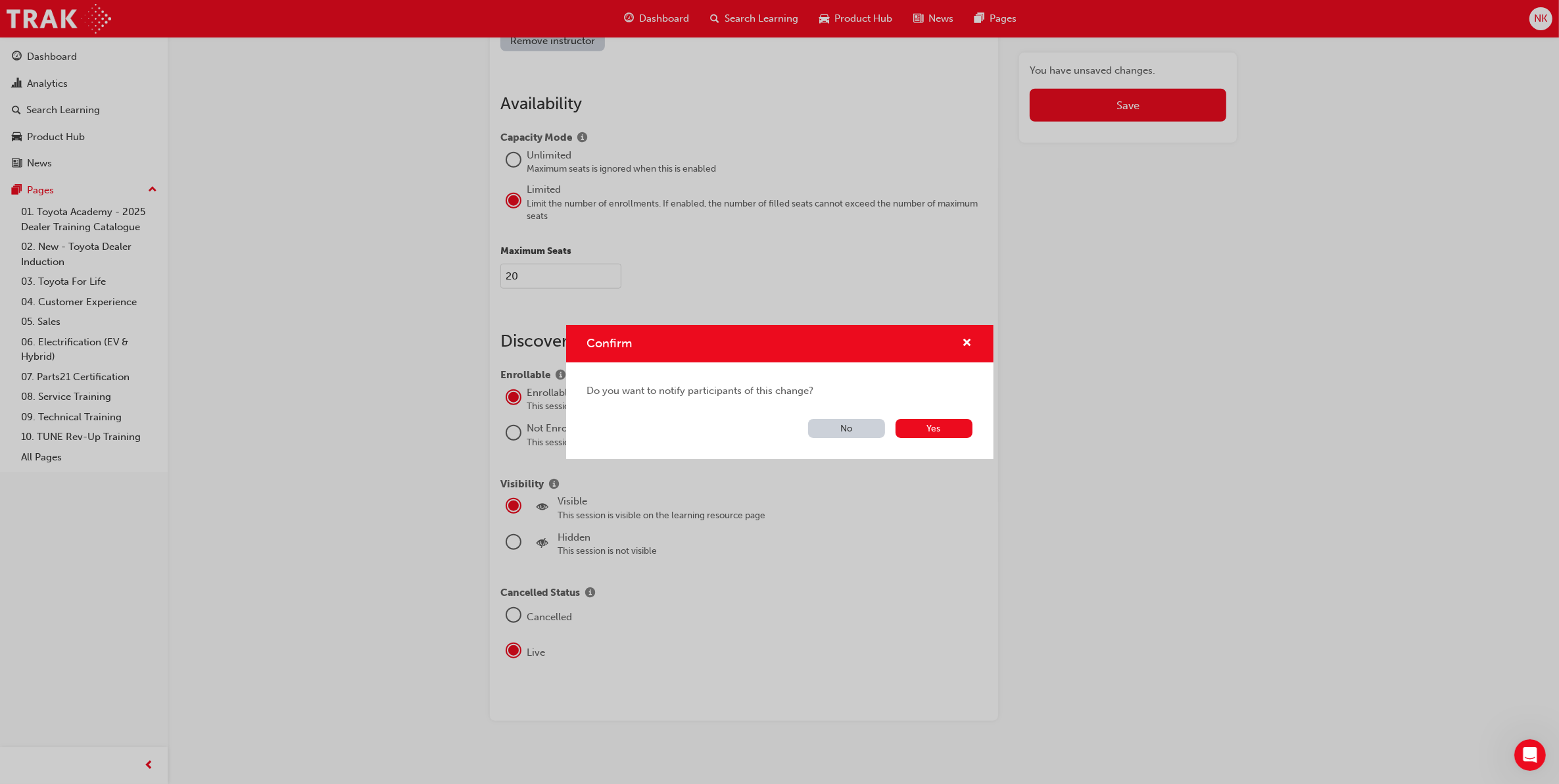
click at [857, 429] on button "No" at bounding box center [847, 428] width 77 height 19
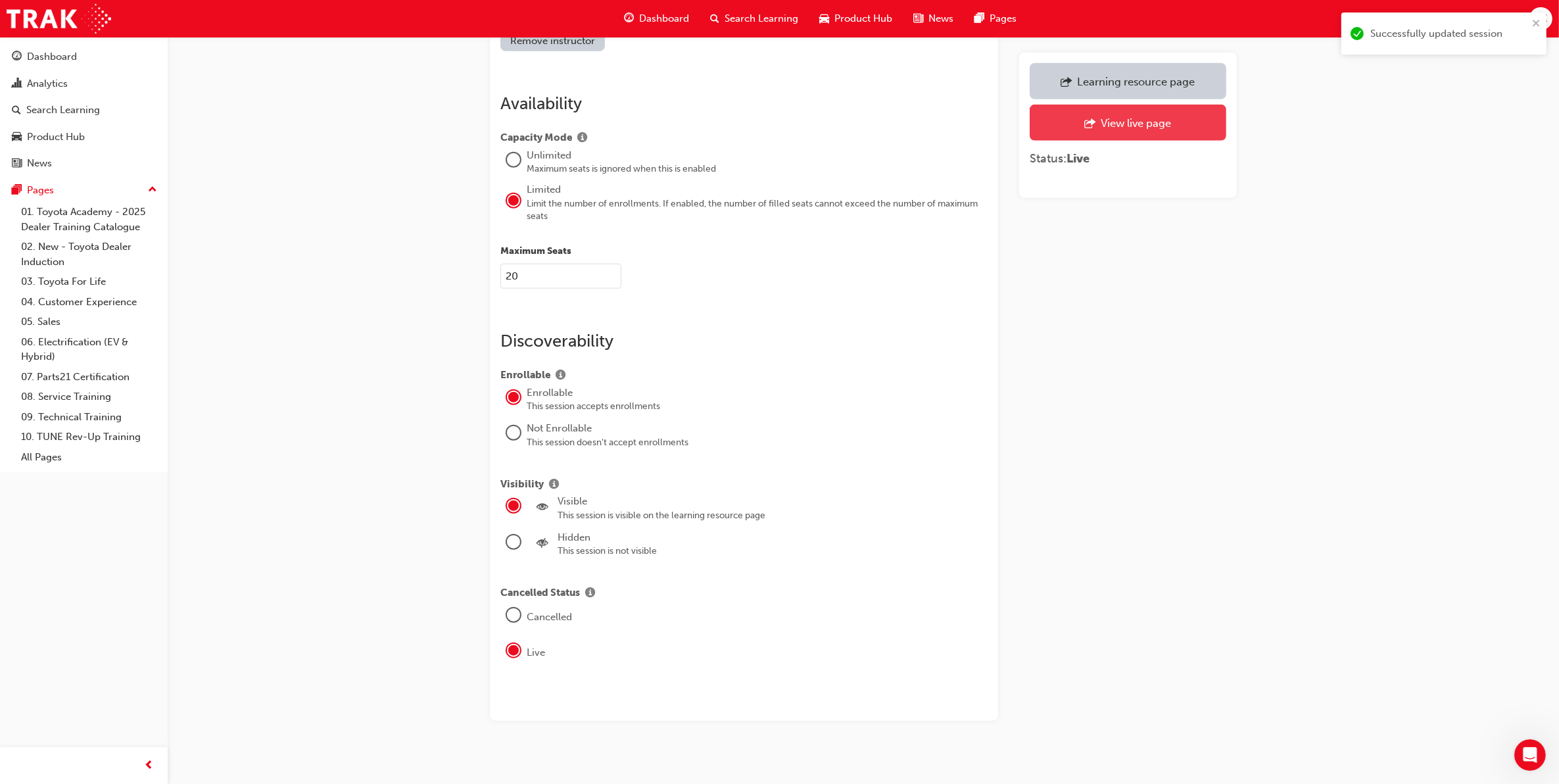
click at [1141, 130] on div "View live page" at bounding box center [1128, 123] width 177 height 17
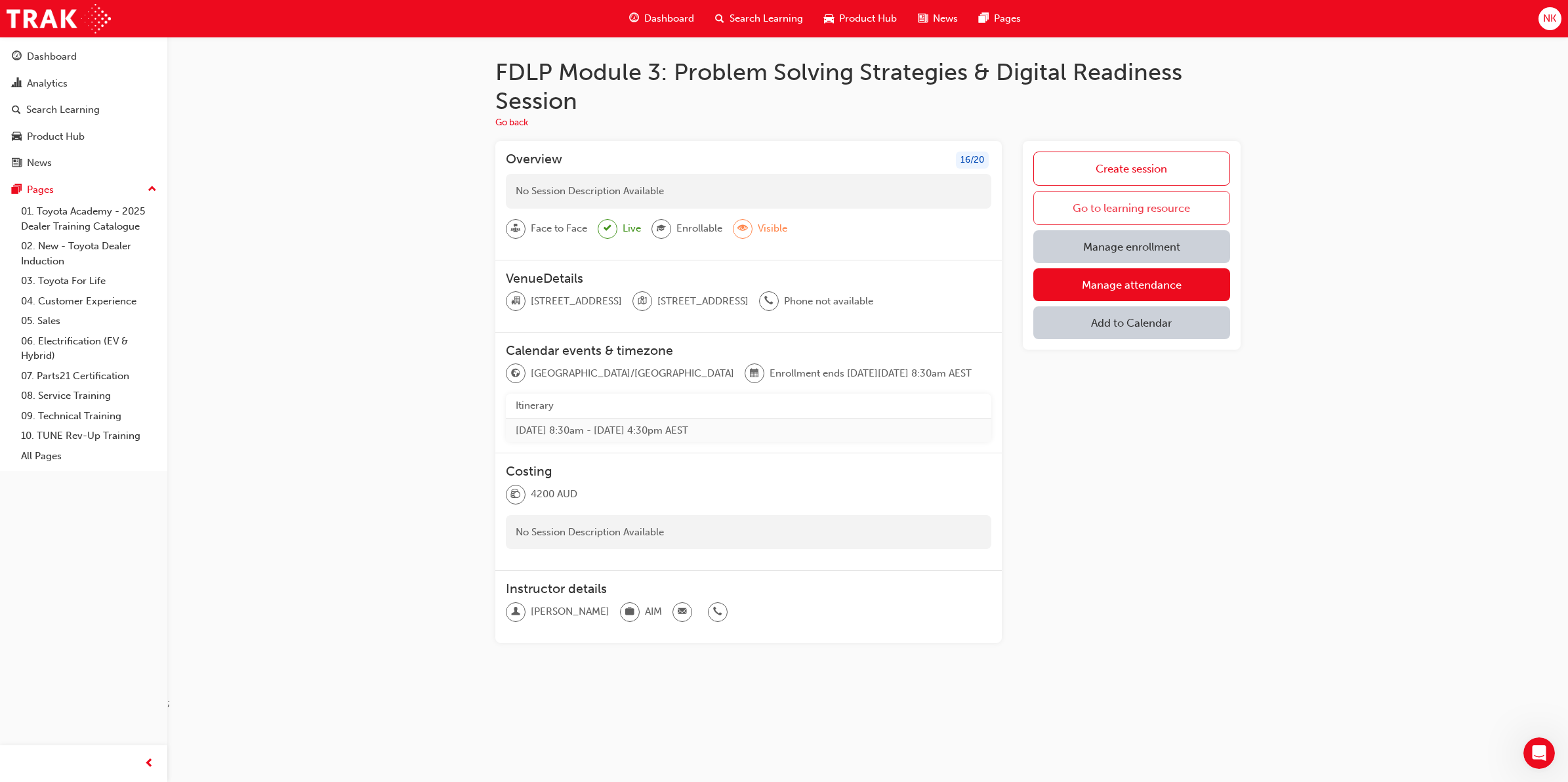
click at [1056, 198] on link "Go to learning resource" at bounding box center [1131, 208] width 196 height 34
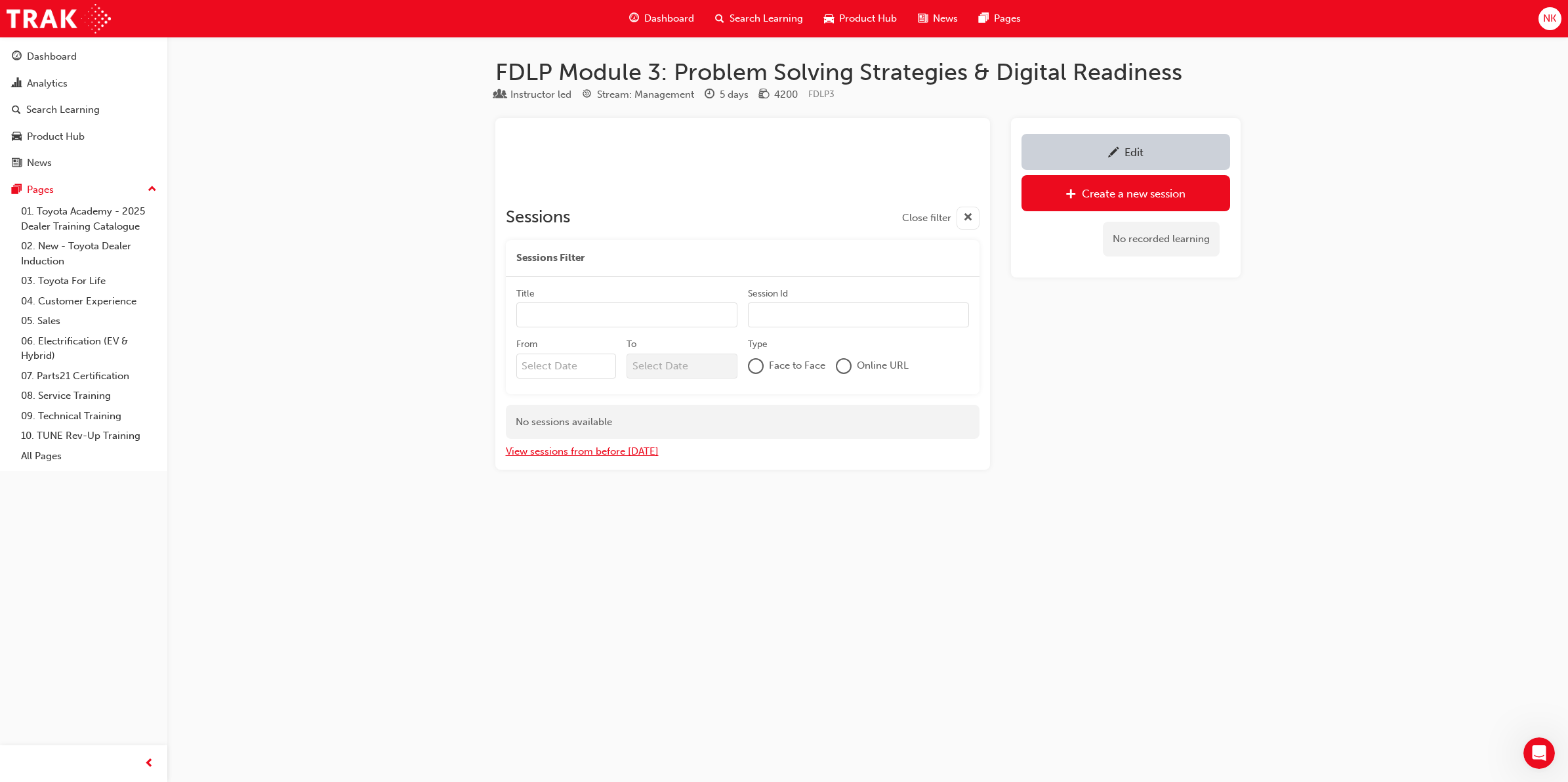
click at [641, 456] on button "View sessions from before today" at bounding box center [581, 452] width 153 height 15
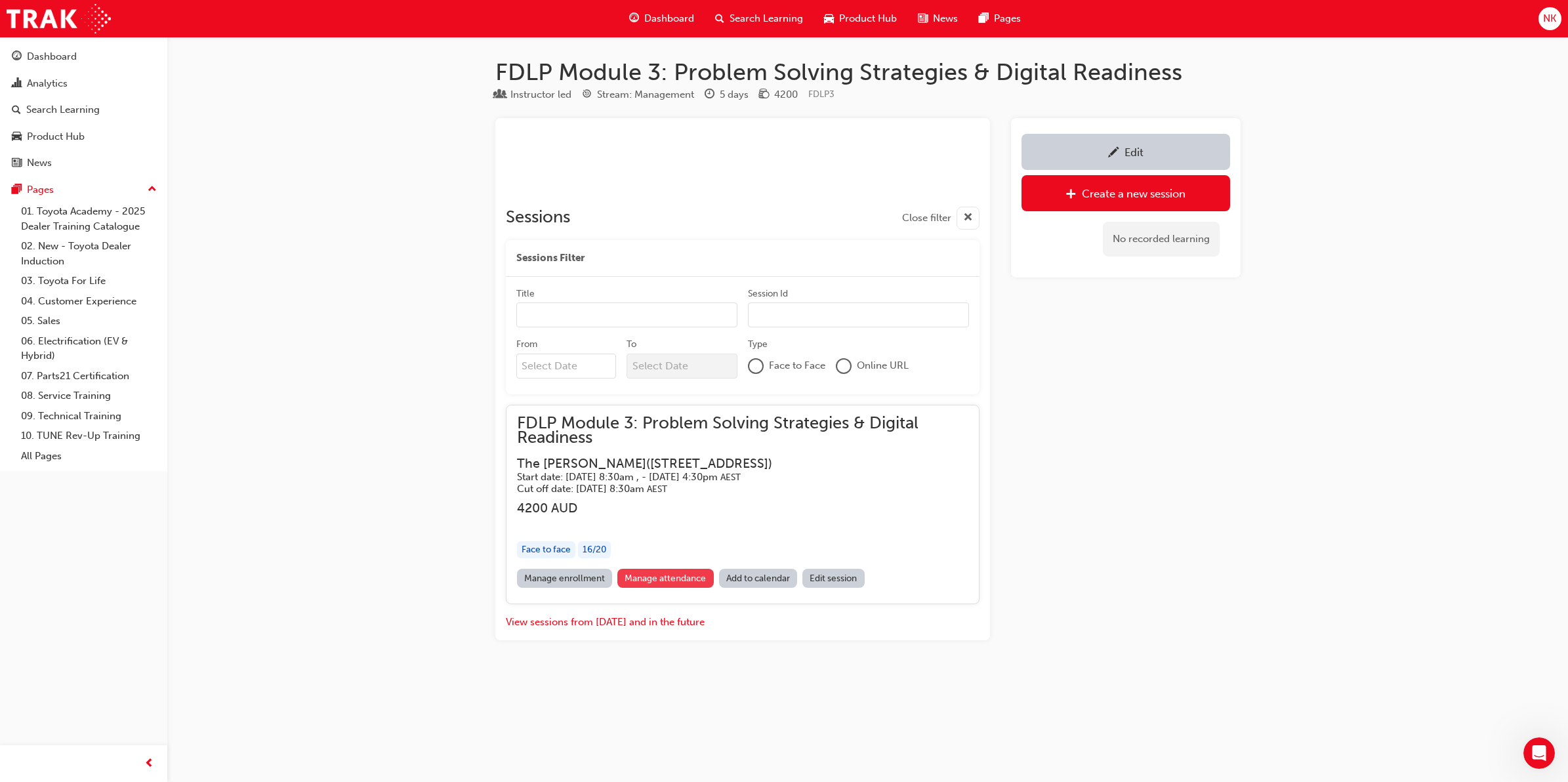
click at [669, 573] on link "Manage attendance" at bounding box center [666, 578] width 97 height 19
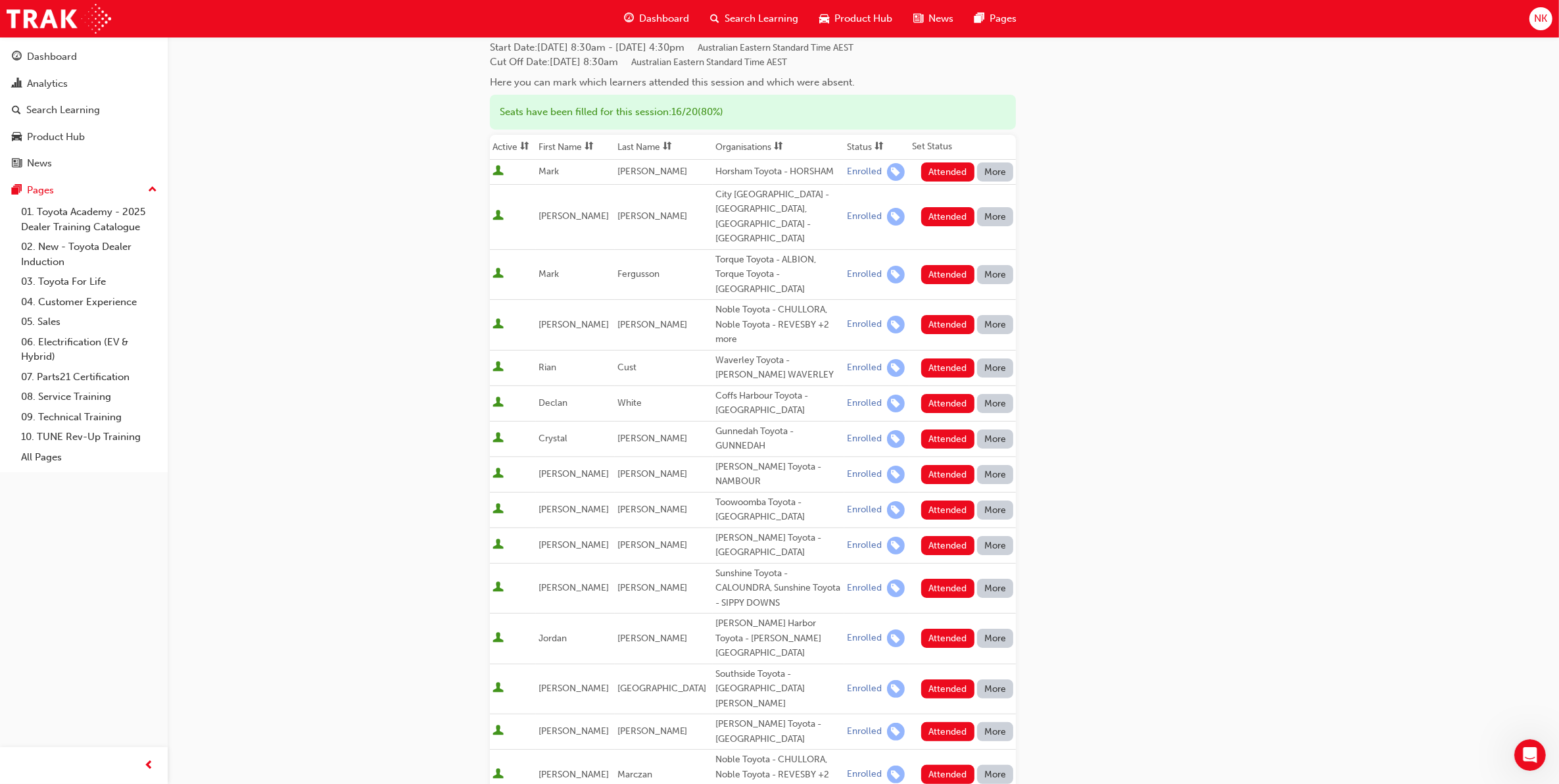
scroll to position [103, 0]
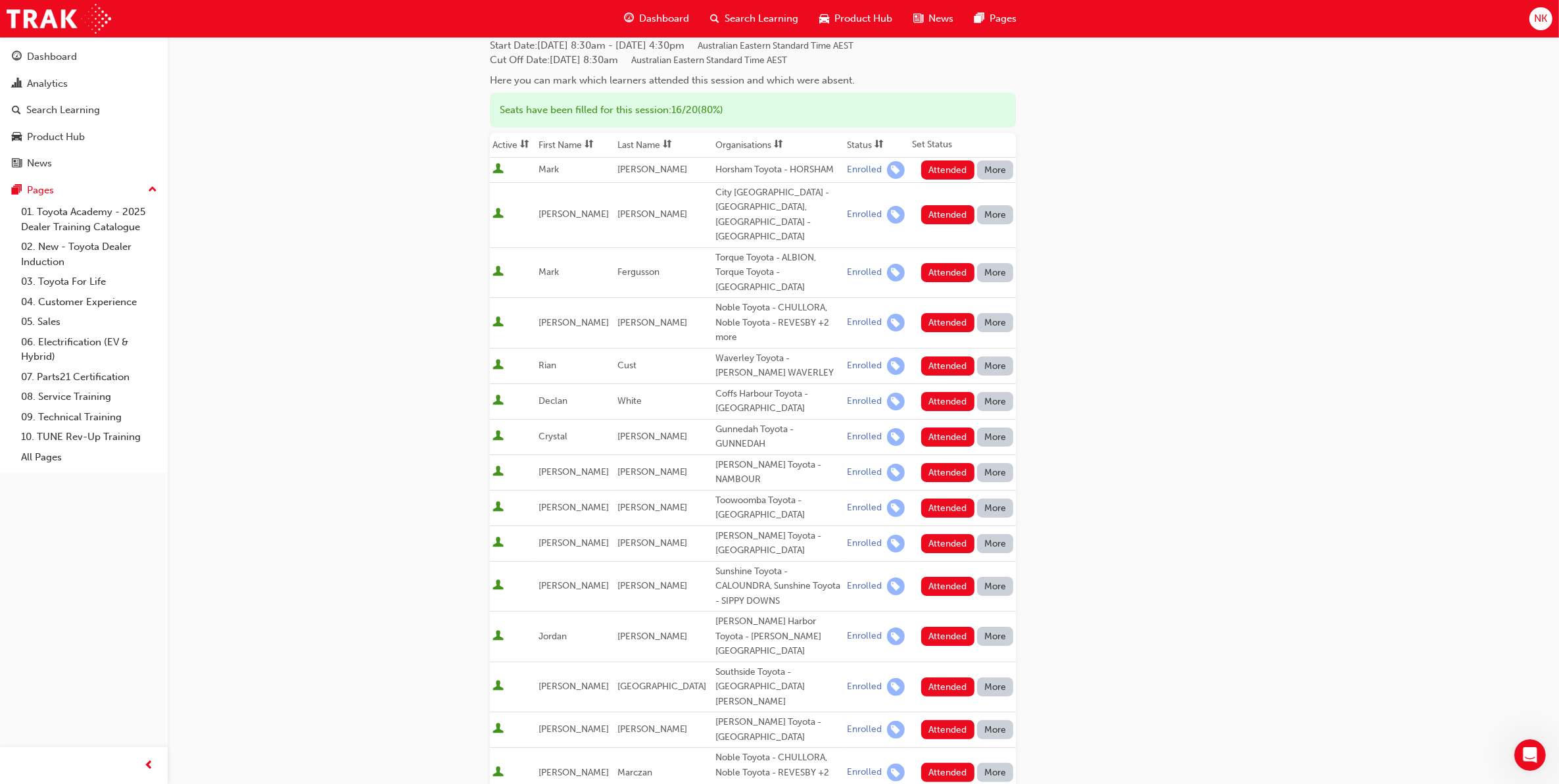
click at [997, 427] on button "More" at bounding box center [996, 436] width 37 height 19
click at [1006, 478] on button "Unenrolled" at bounding box center [995, 488] width 79 height 25
click at [952, 165] on button "Attended" at bounding box center [948, 170] width 53 height 19
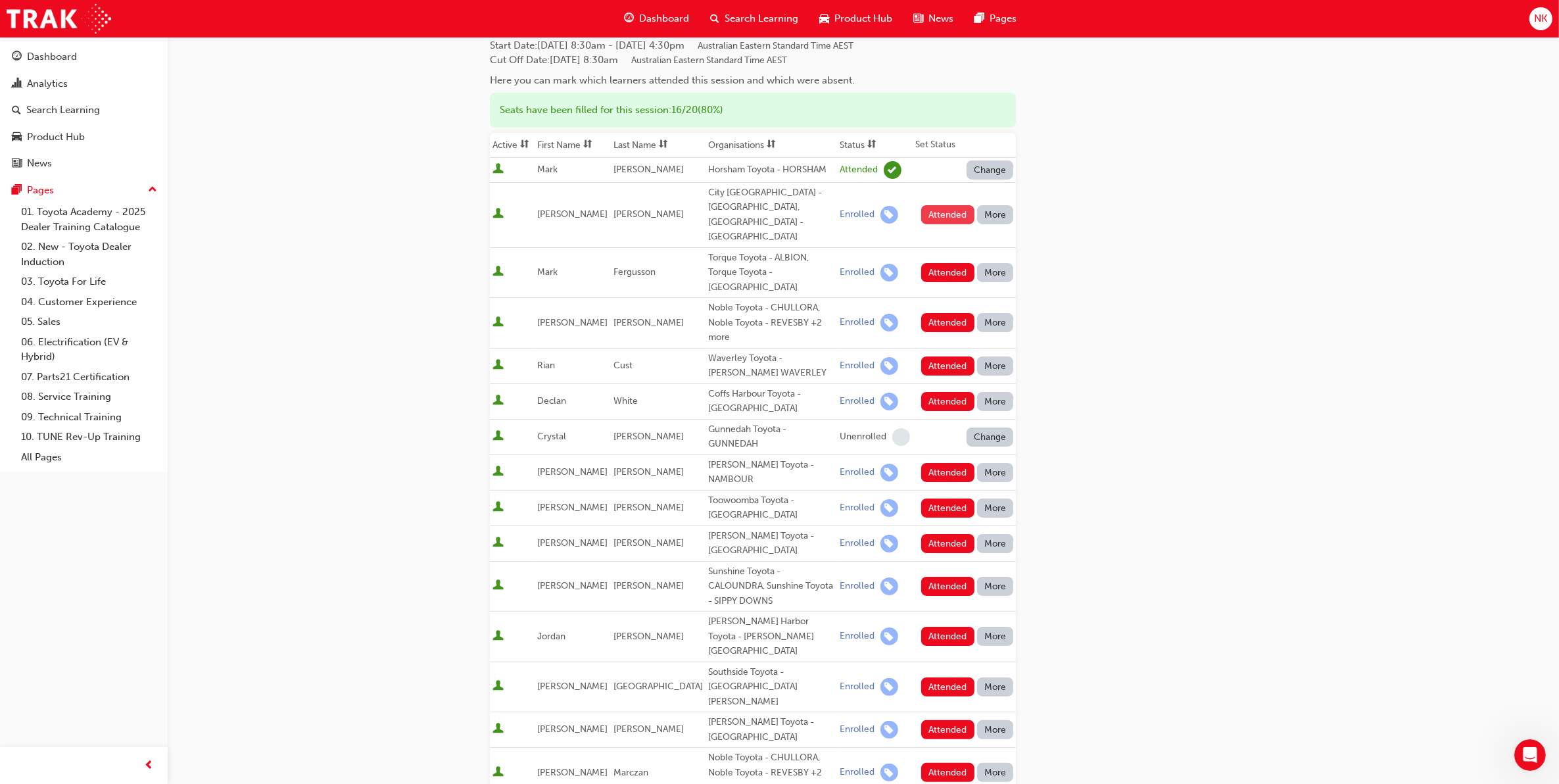
click at [945, 205] on button "Attended" at bounding box center [948, 214] width 53 height 19
click at [944, 263] on button "Attended" at bounding box center [948, 272] width 53 height 19
click at [947, 313] on button "Attended" at bounding box center [948, 322] width 53 height 19
click at [947, 356] on button "Attended" at bounding box center [948, 365] width 53 height 19
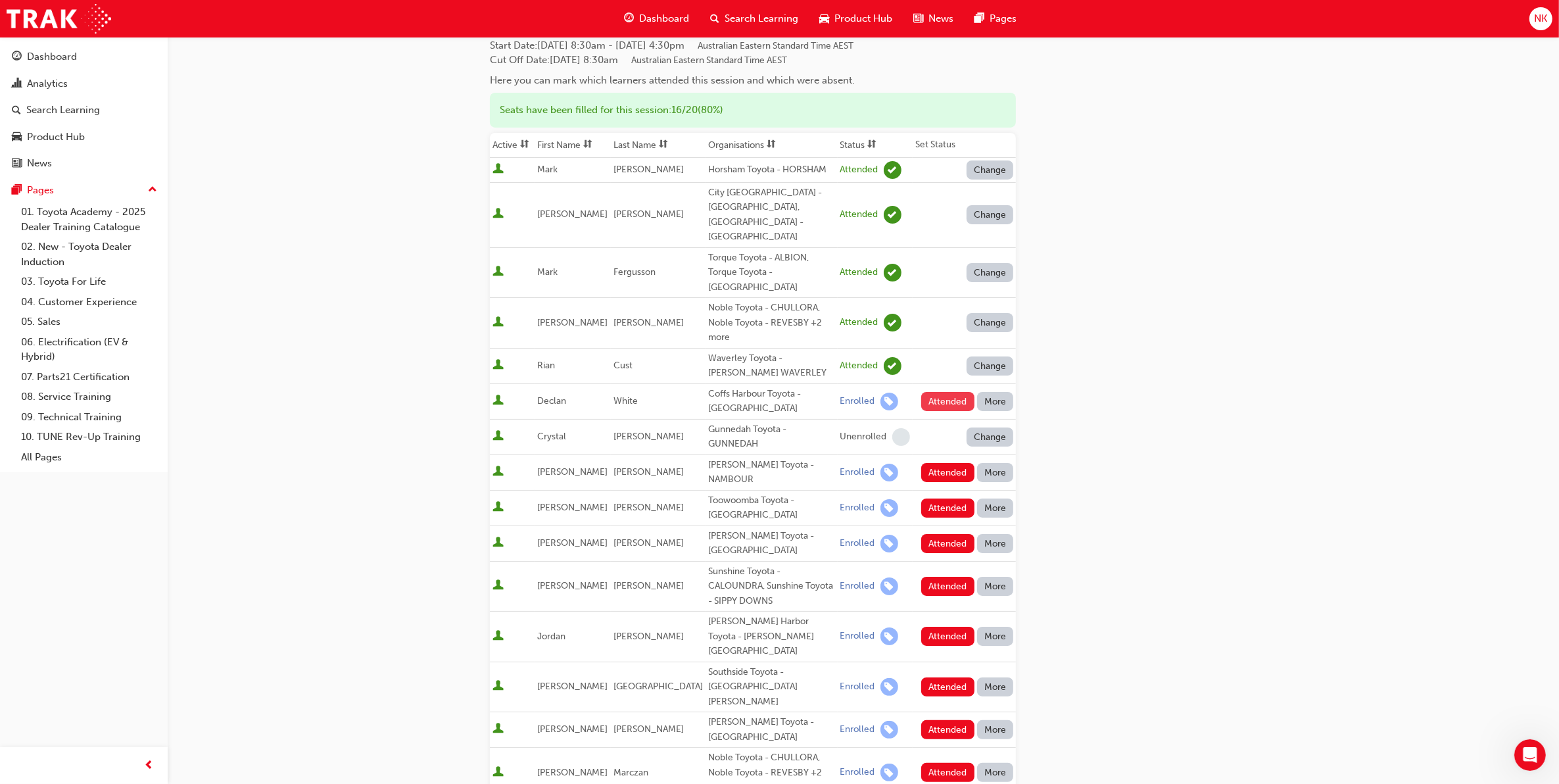
click at [949, 392] on button "Attended" at bounding box center [948, 401] width 53 height 19
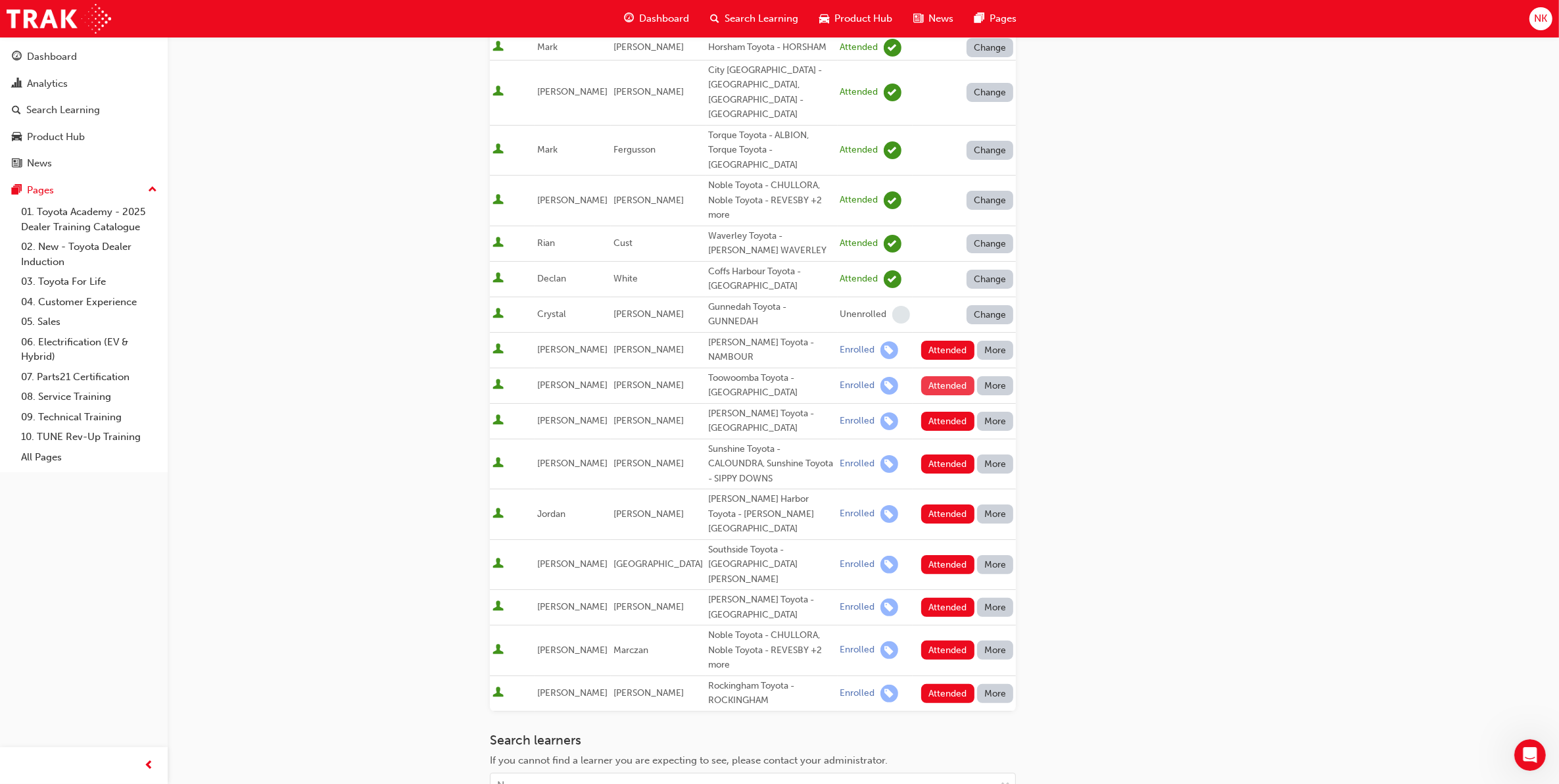
scroll to position [226, 0]
click at [945, 340] on button "Attended" at bounding box center [948, 349] width 53 height 19
click at [945, 375] on button "Attended" at bounding box center [948, 384] width 53 height 19
click at [945, 411] on button "Attended" at bounding box center [948, 420] width 53 height 19
click at [941, 454] on button "Attended" at bounding box center [948, 463] width 53 height 19
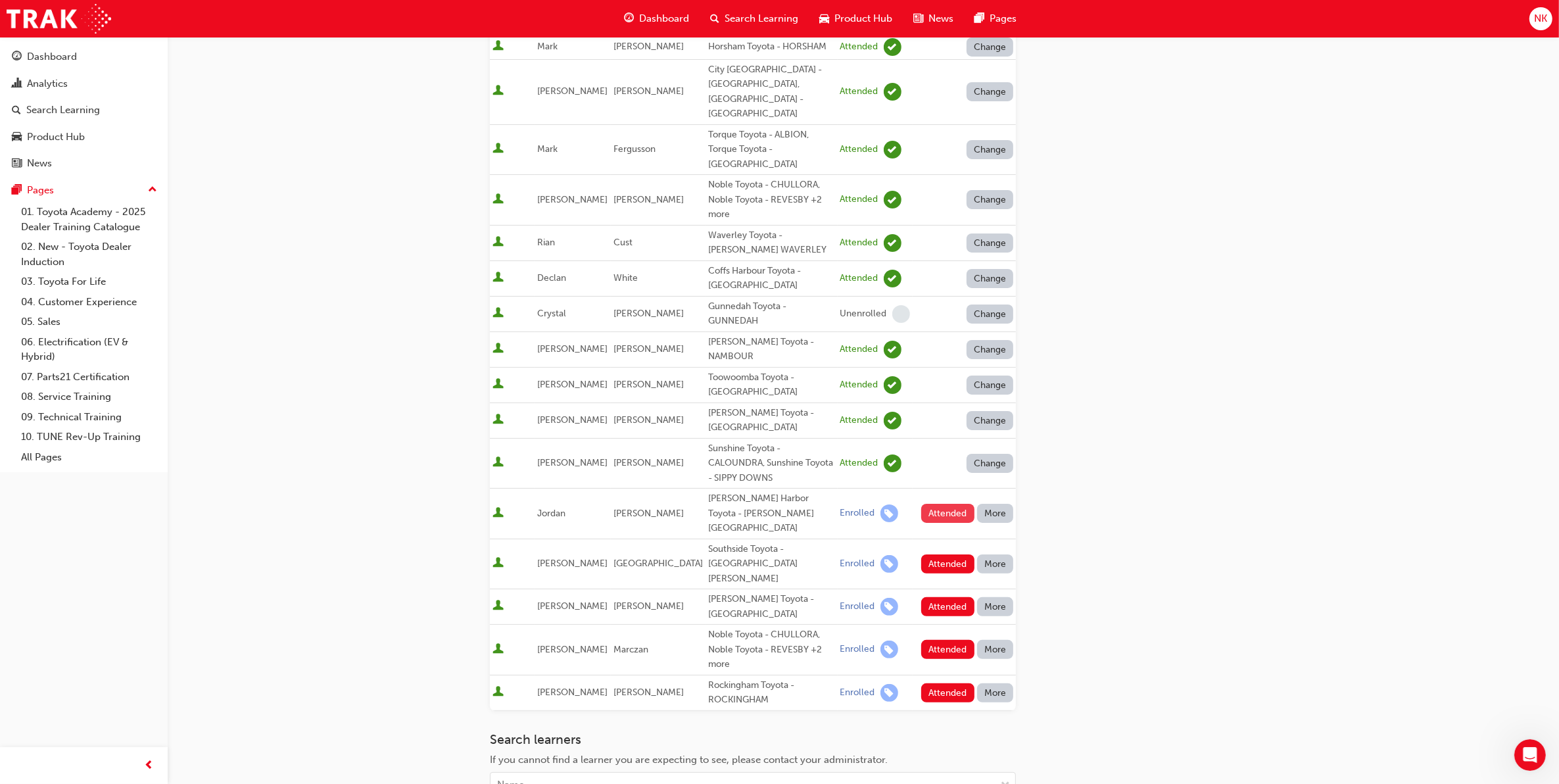
click at [944, 504] on button "Attended" at bounding box center [948, 513] width 53 height 19
click at [945, 554] on button "Attended" at bounding box center [948, 563] width 53 height 19
click at [947, 597] on button "Attended" at bounding box center [948, 606] width 53 height 19
click at [949, 639] on button "Attended" at bounding box center [948, 649] width 53 height 19
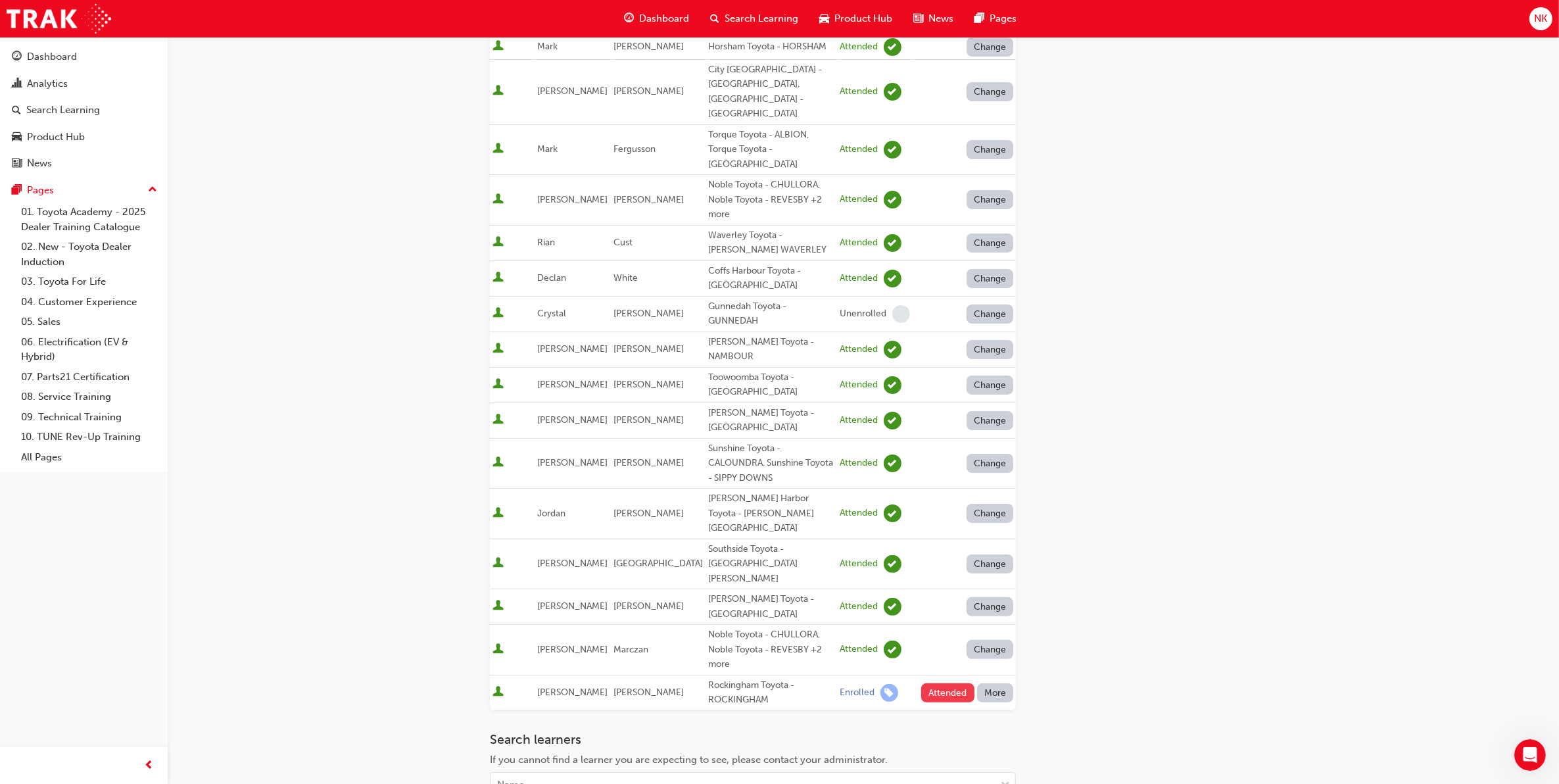
click at [949, 683] on button "Attended" at bounding box center [948, 692] width 53 height 19
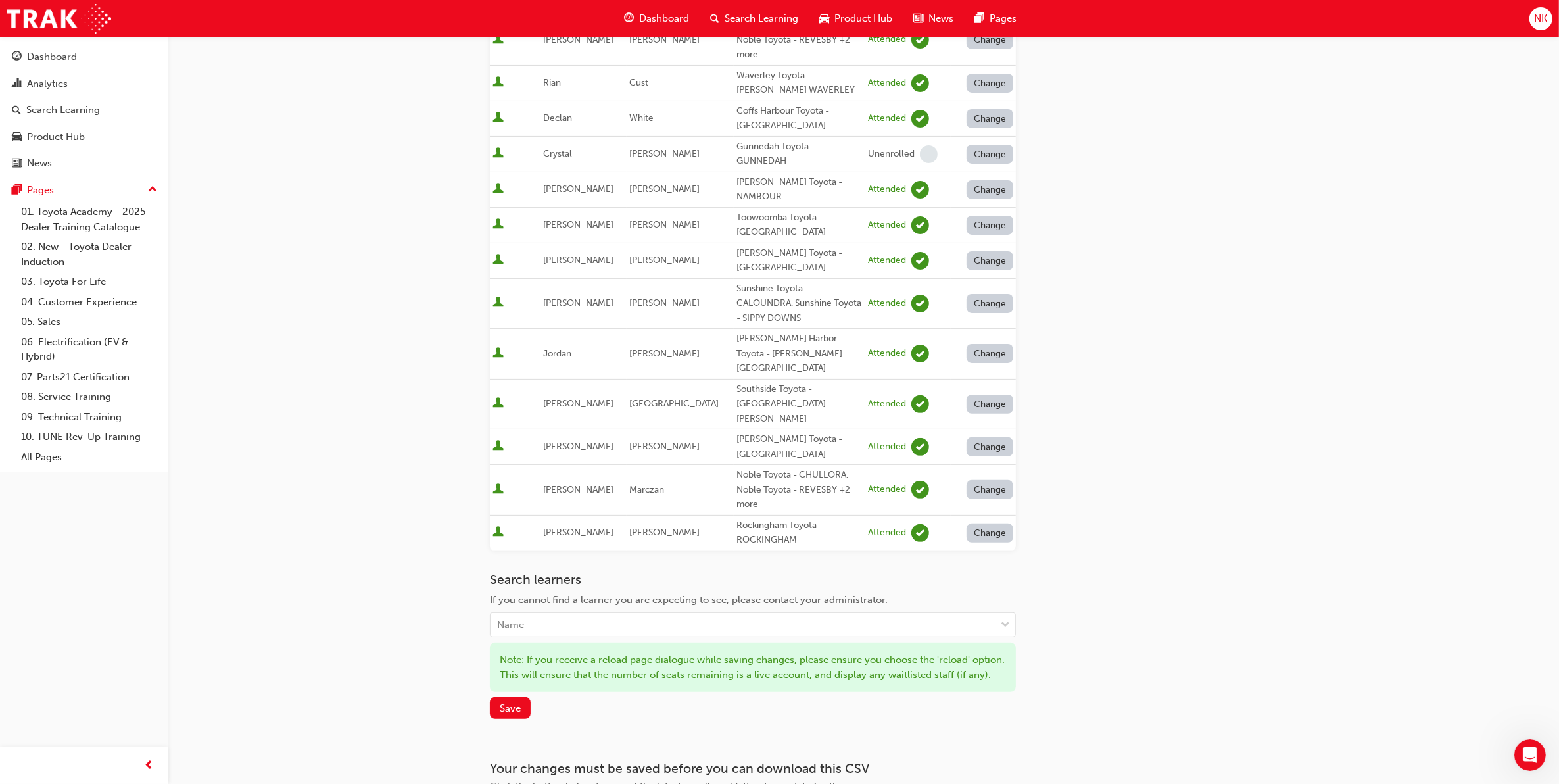
scroll to position [442, 0]
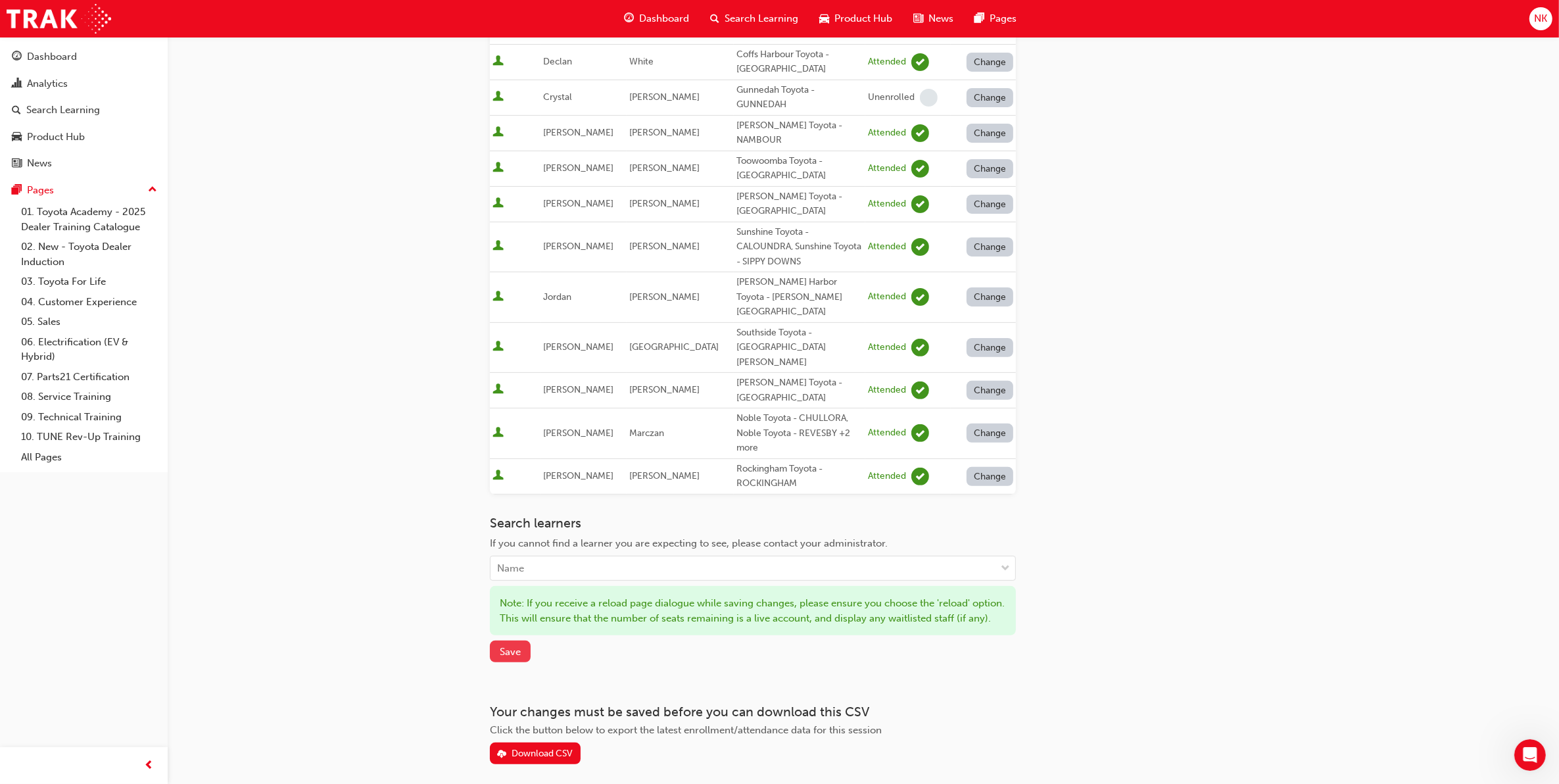
click at [513, 645] on span "Save" at bounding box center [510, 651] width 21 height 12
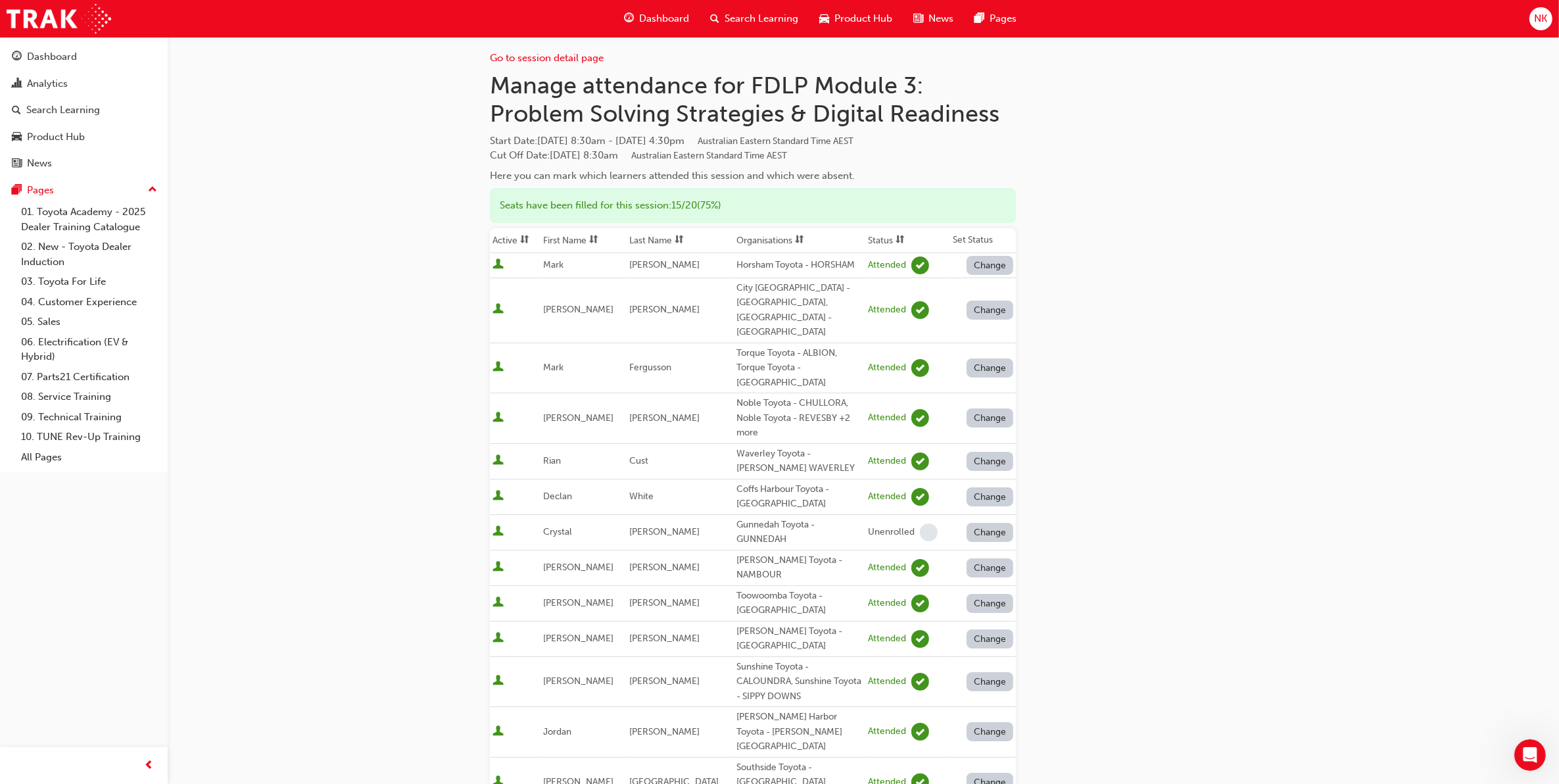
scroll to position [0, 0]
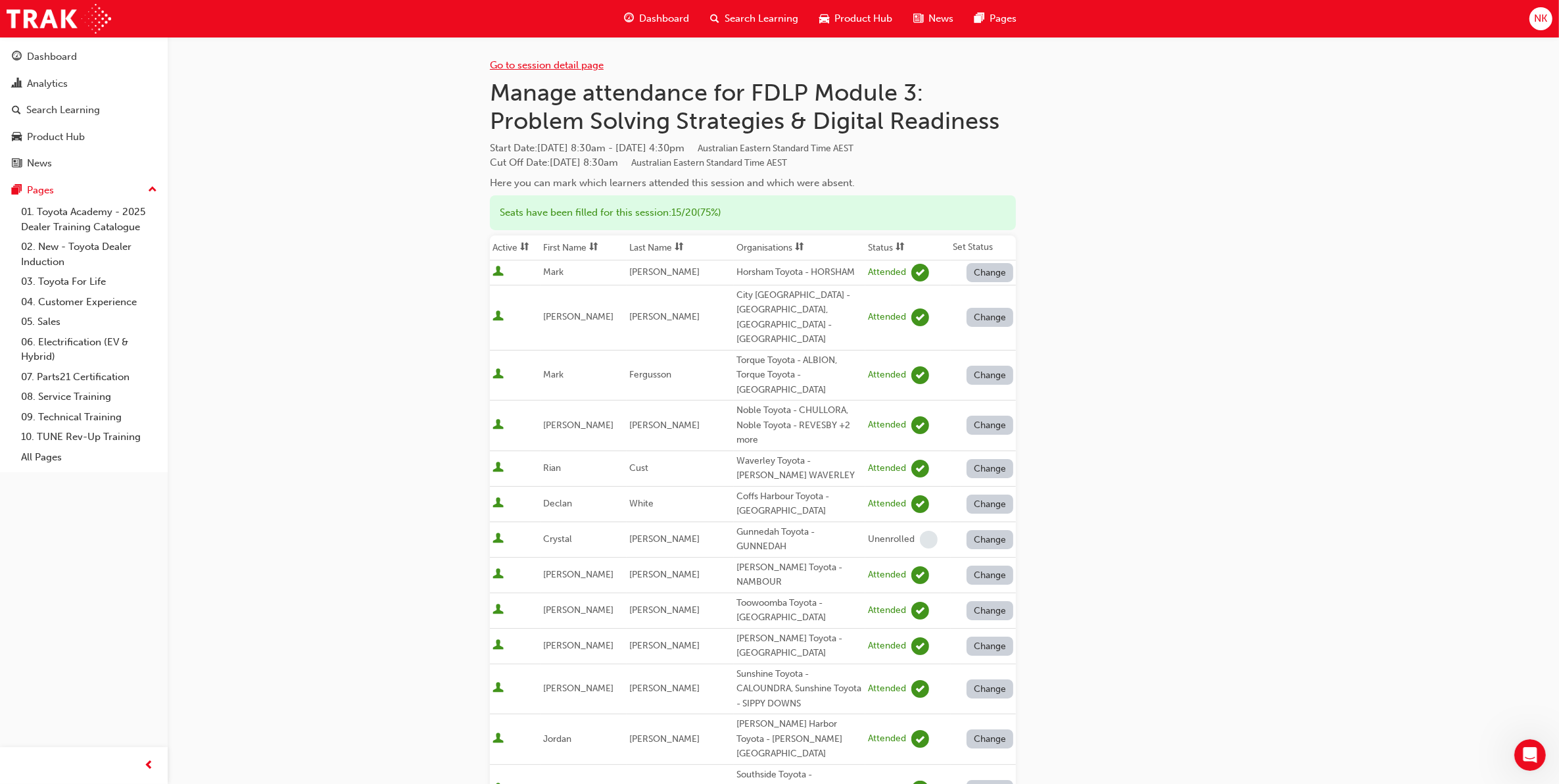
click at [574, 66] on link "Go to session detail page" at bounding box center [547, 65] width 114 height 12
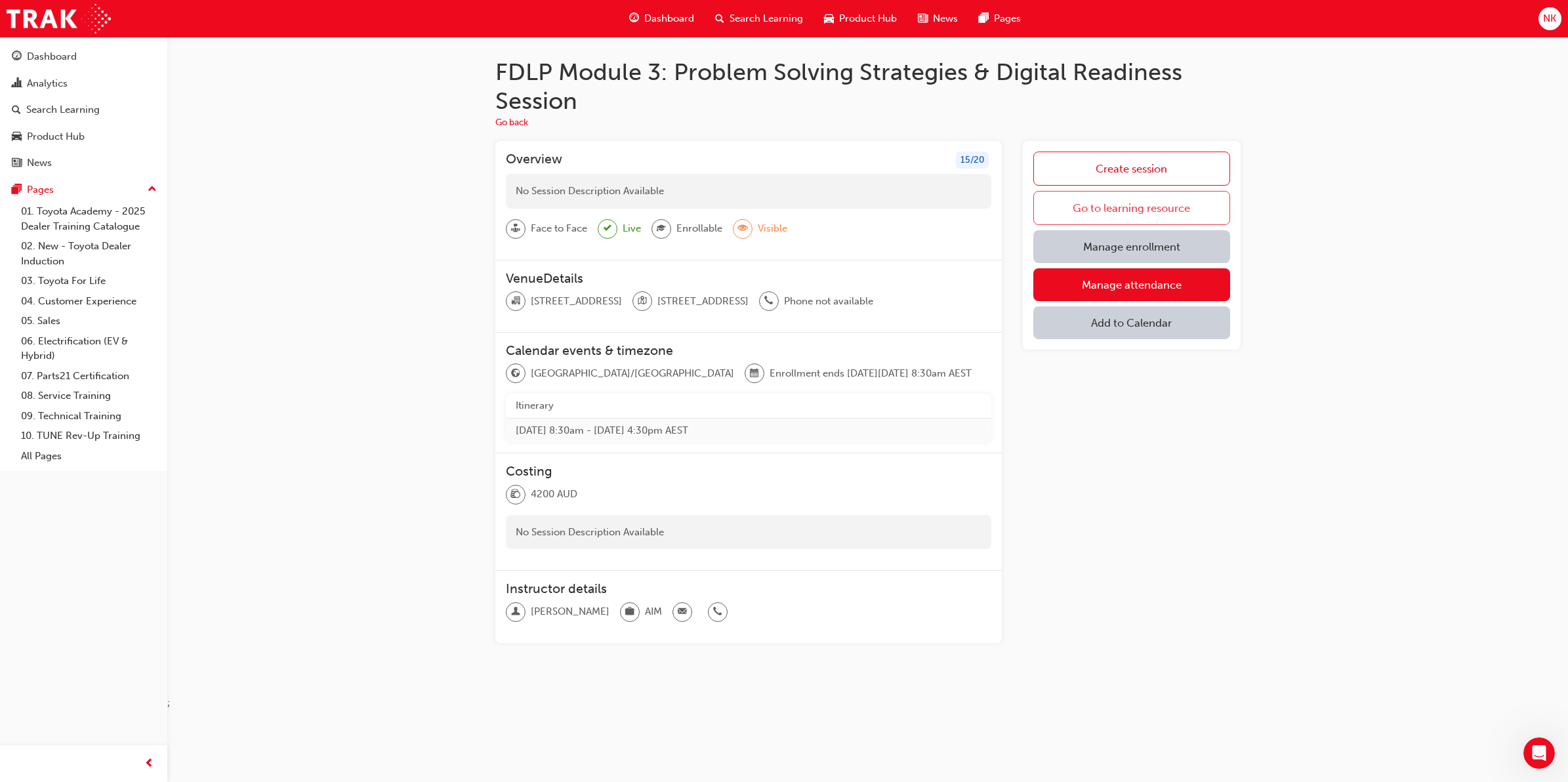
click at [1090, 207] on link "Go to learning resource" at bounding box center [1131, 208] width 196 height 34
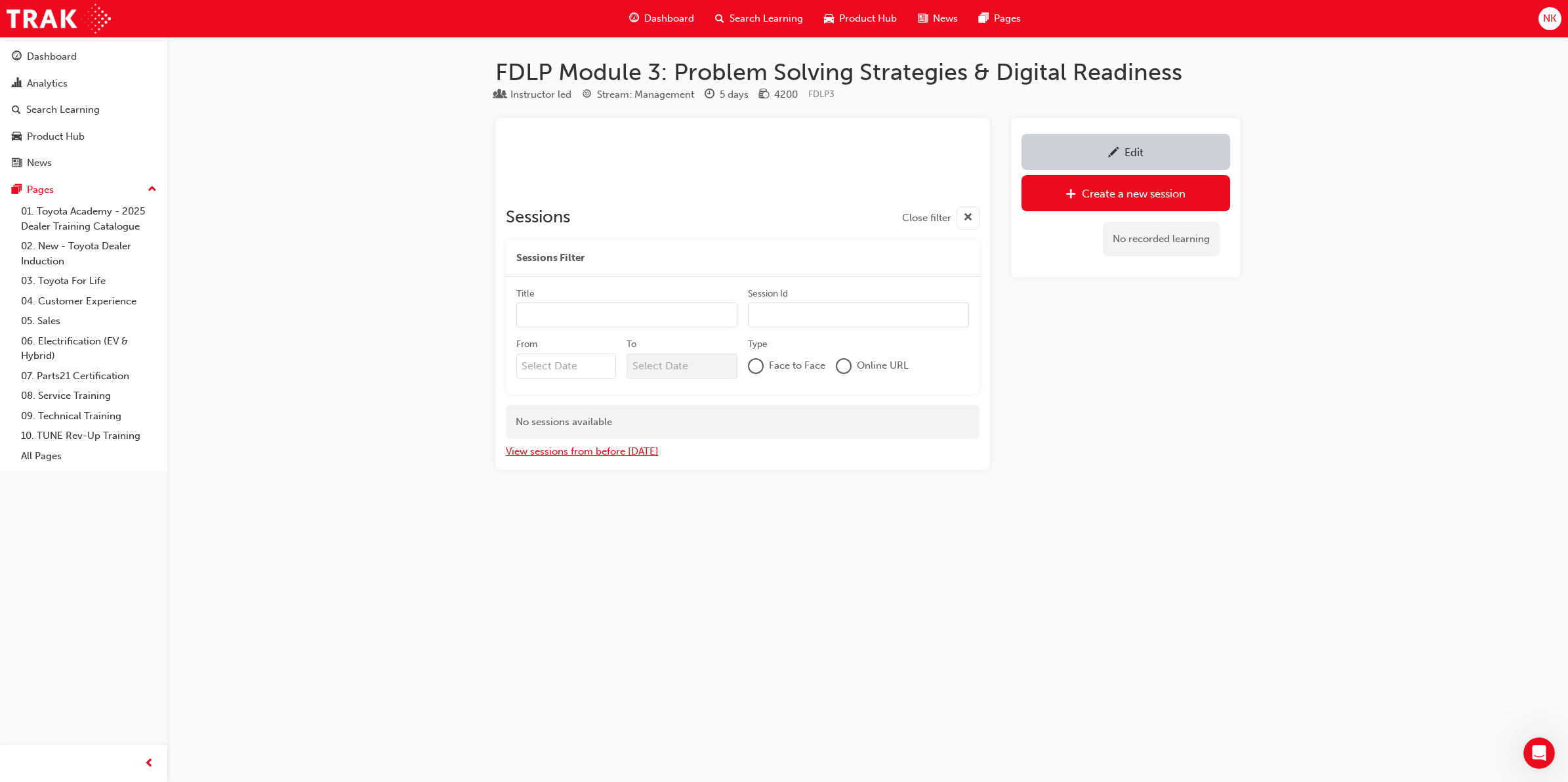
click at [646, 454] on button "View sessions from before today" at bounding box center [581, 452] width 153 height 15
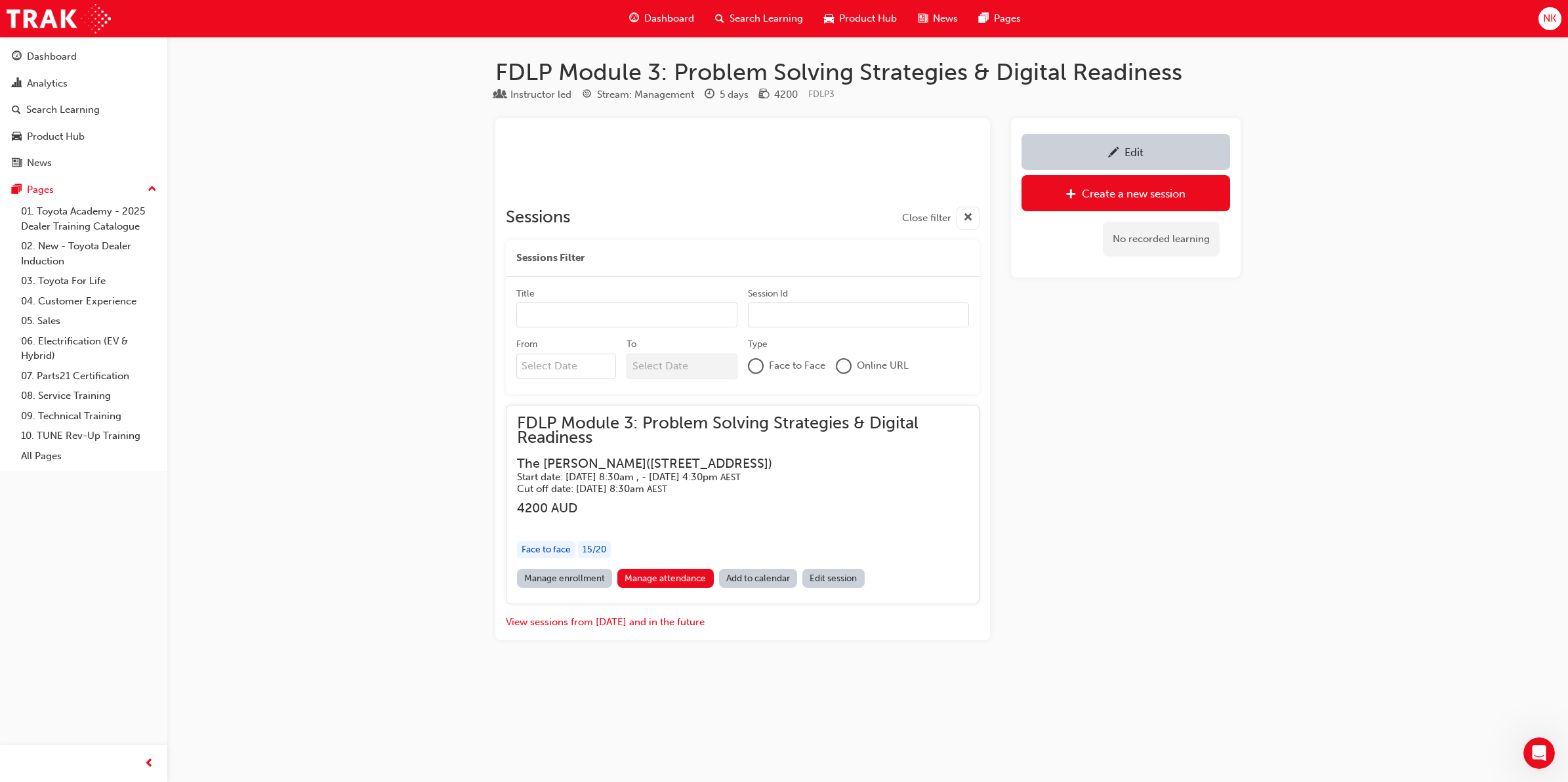
click at [830, 576] on link "Edit session" at bounding box center [833, 578] width 63 height 19
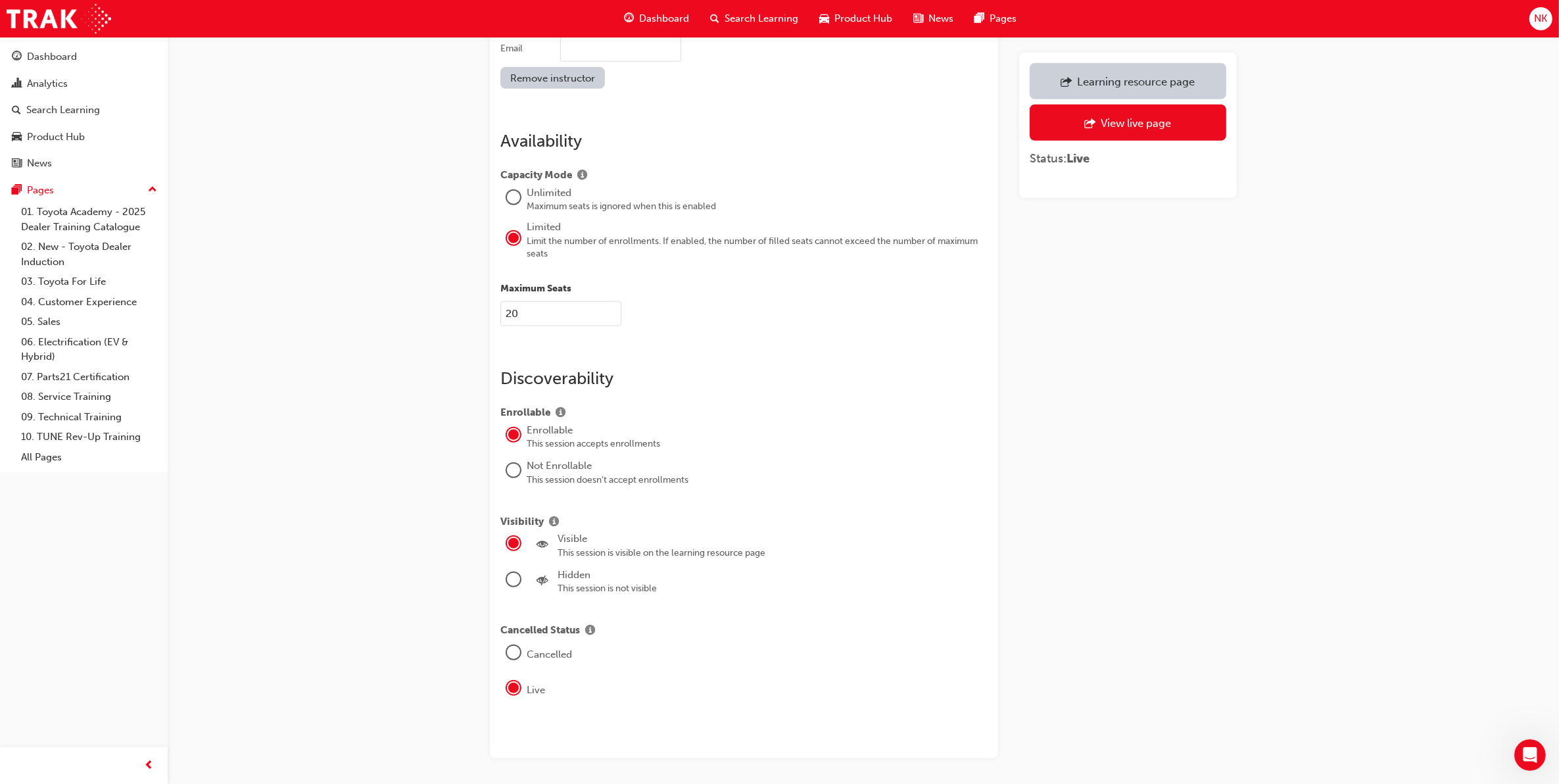
scroll to position [1561, 0]
click at [582, 575] on div "This session is not visible" at bounding box center [772, 582] width 430 height 13
drag, startPoint x: 517, startPoint y: 559, endPoint x: 636, endPoint y: 547, distance: 119.6
click at [517, 566] on div at bounding box center [513, 573] width 13 height 13
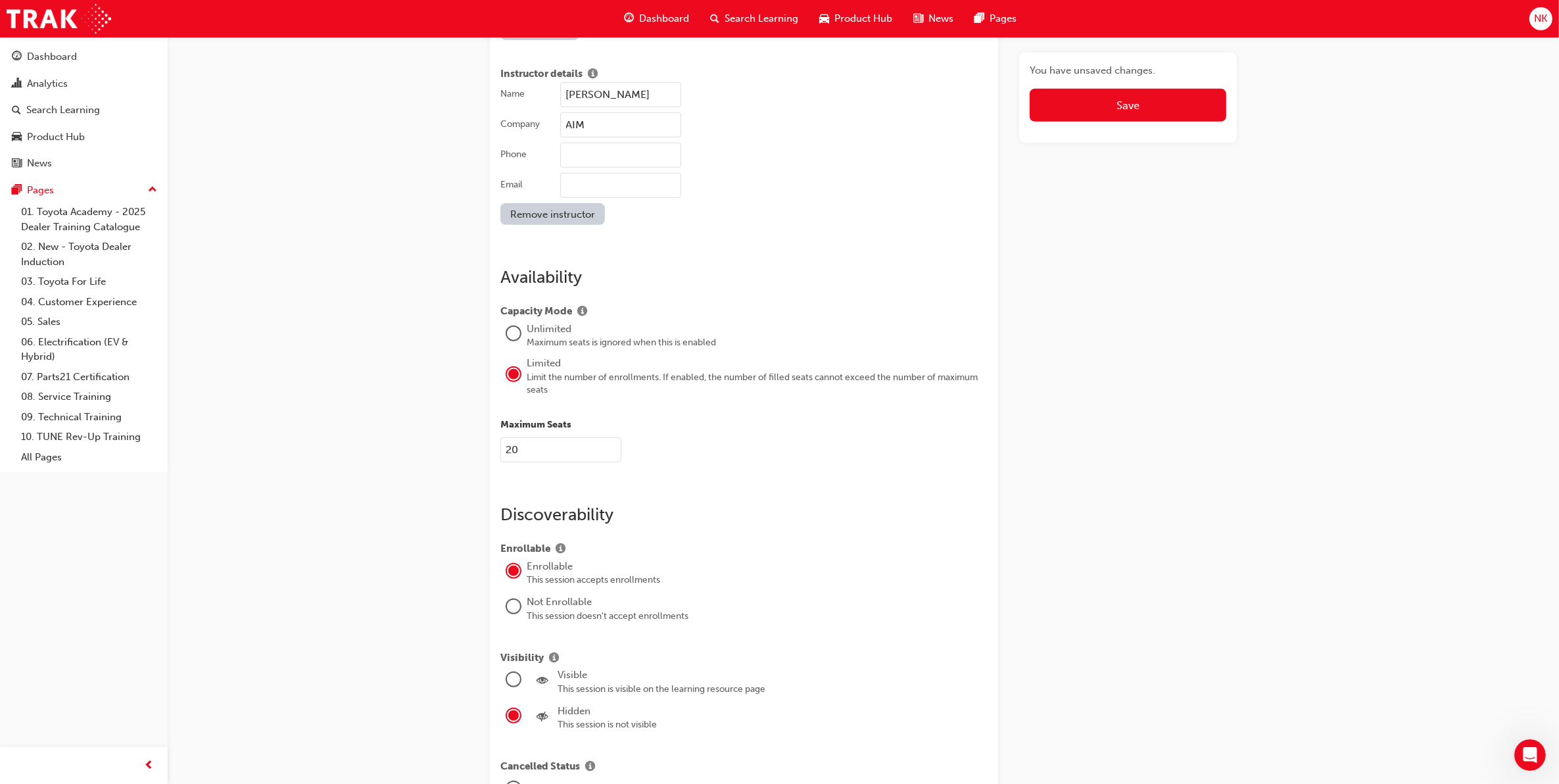
scroll to position [1418, 0]
click at [1083, 109] on button "Save" at bounding box center [1128, 104] width 196 height 33
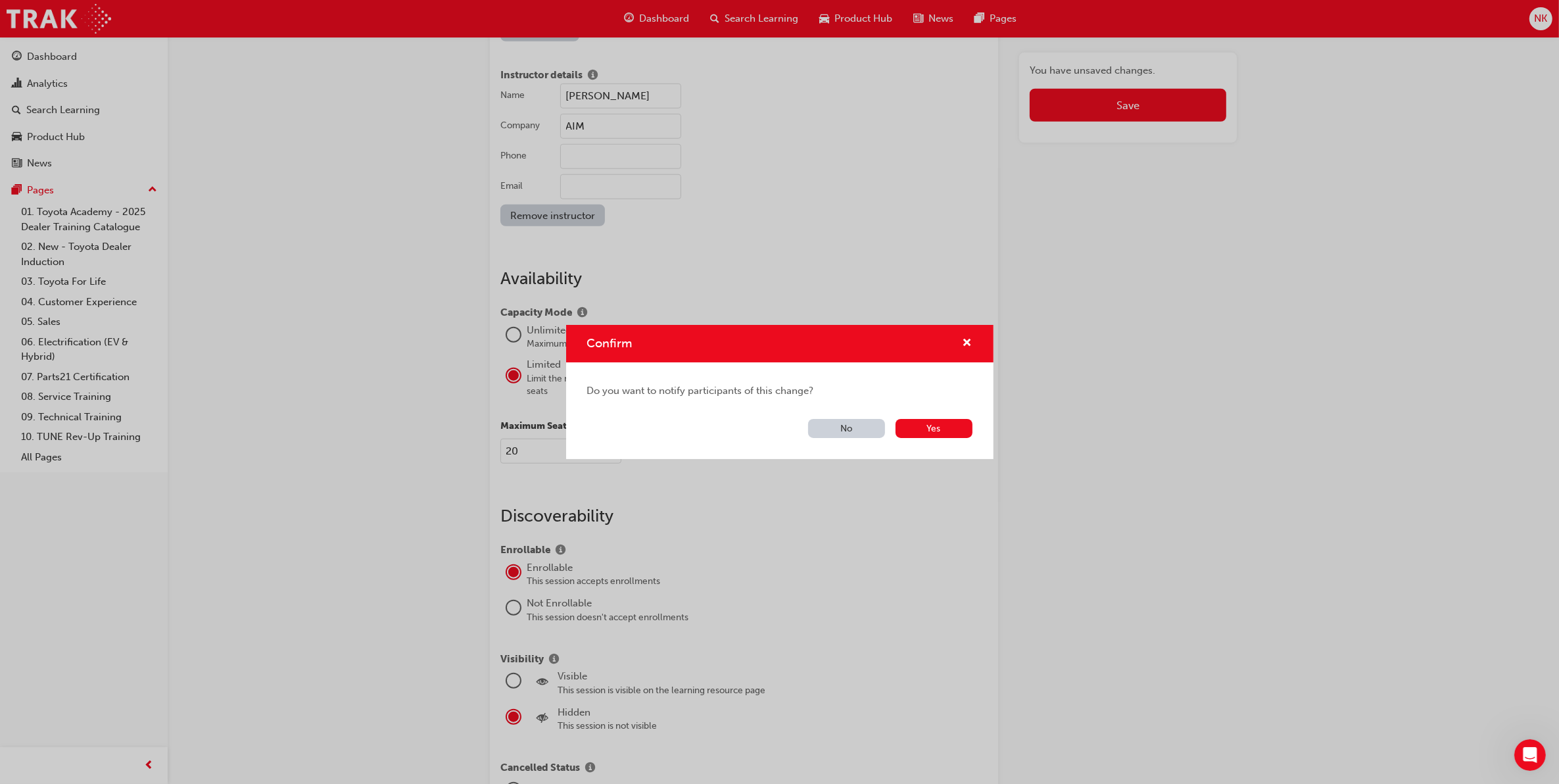
click at [847, 429] on button "No" at bounding box center [847, 428] width 77 height 19
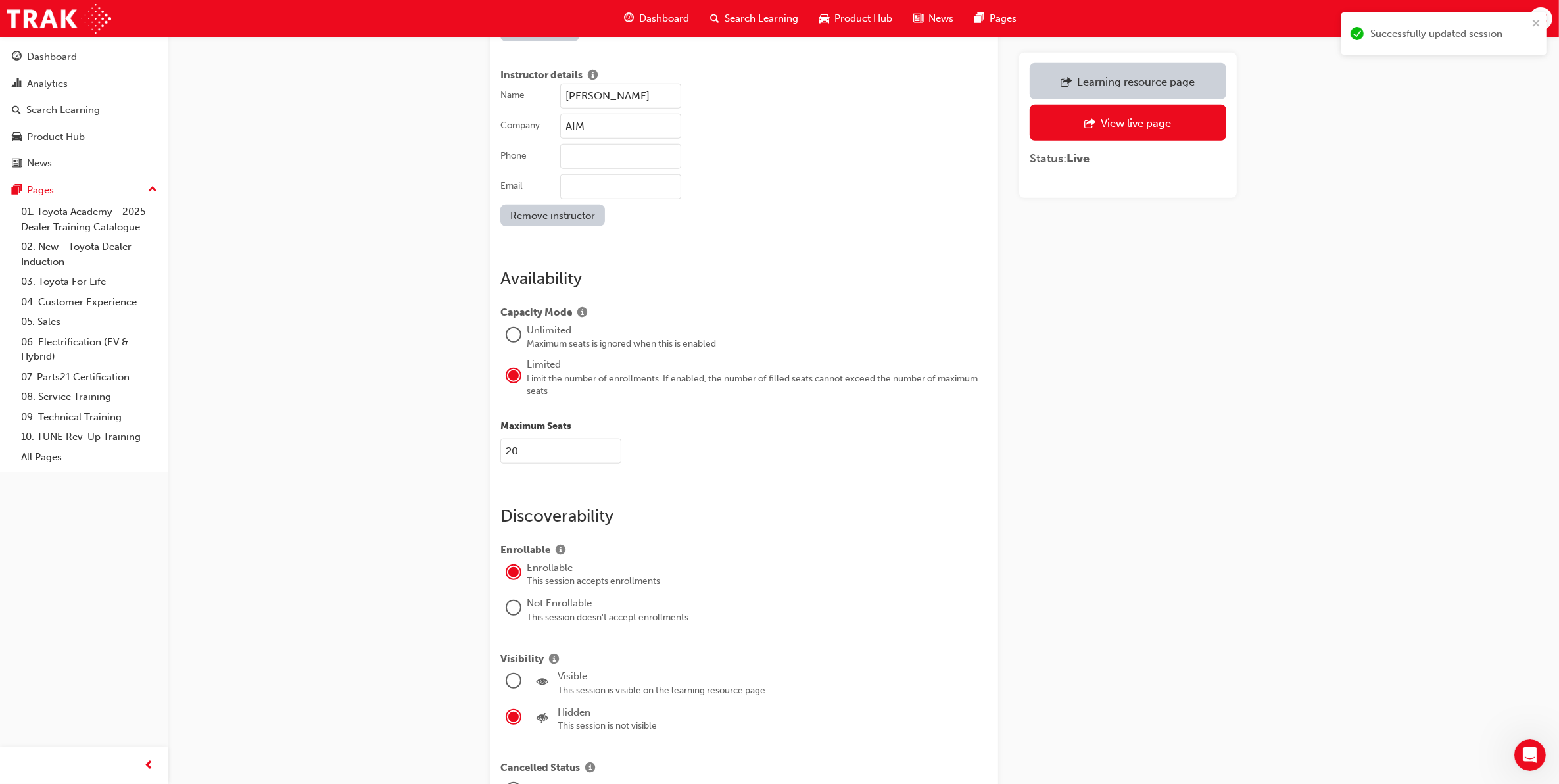
click at [1113, 81] on div "Learning resource page" at bounding box center [1135, 82] width 118 height 13
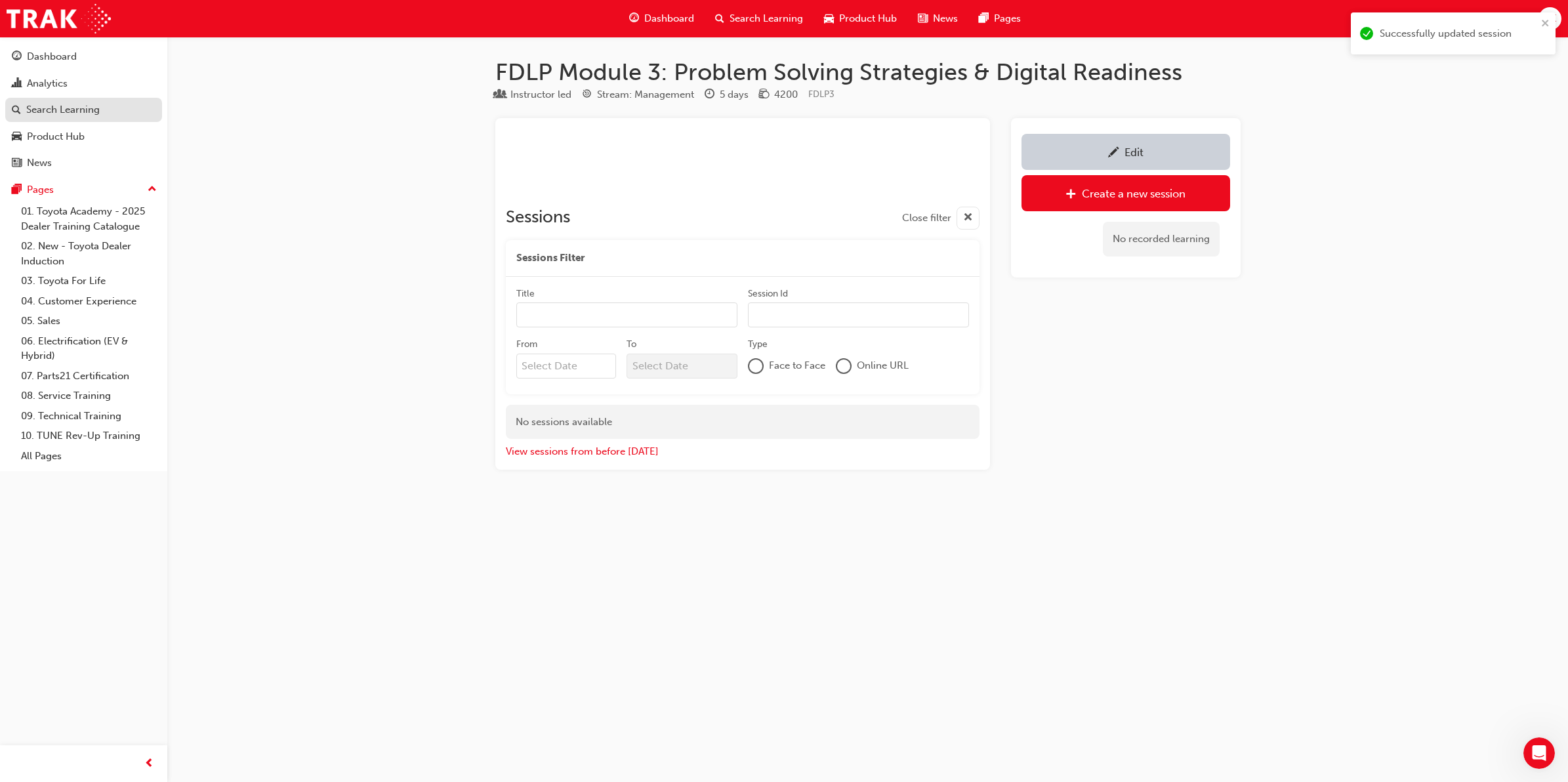
click at [58, 110] on div "Search Learning" at bounding box center [63, 110] width 73 height 15
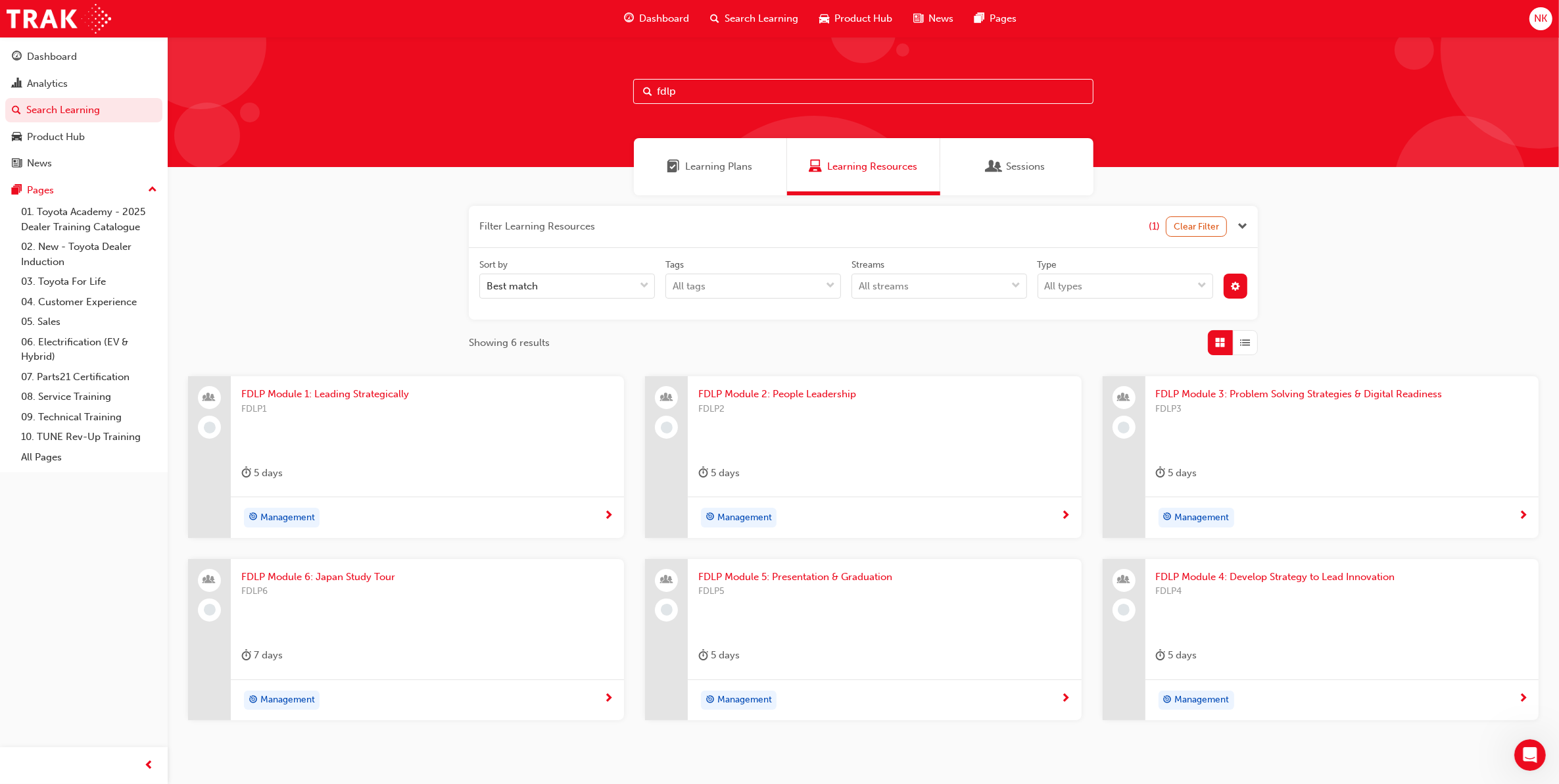
click at [1274, 423] on div "FDLP3" at bounding box center [1342, 428] width 372 height 53
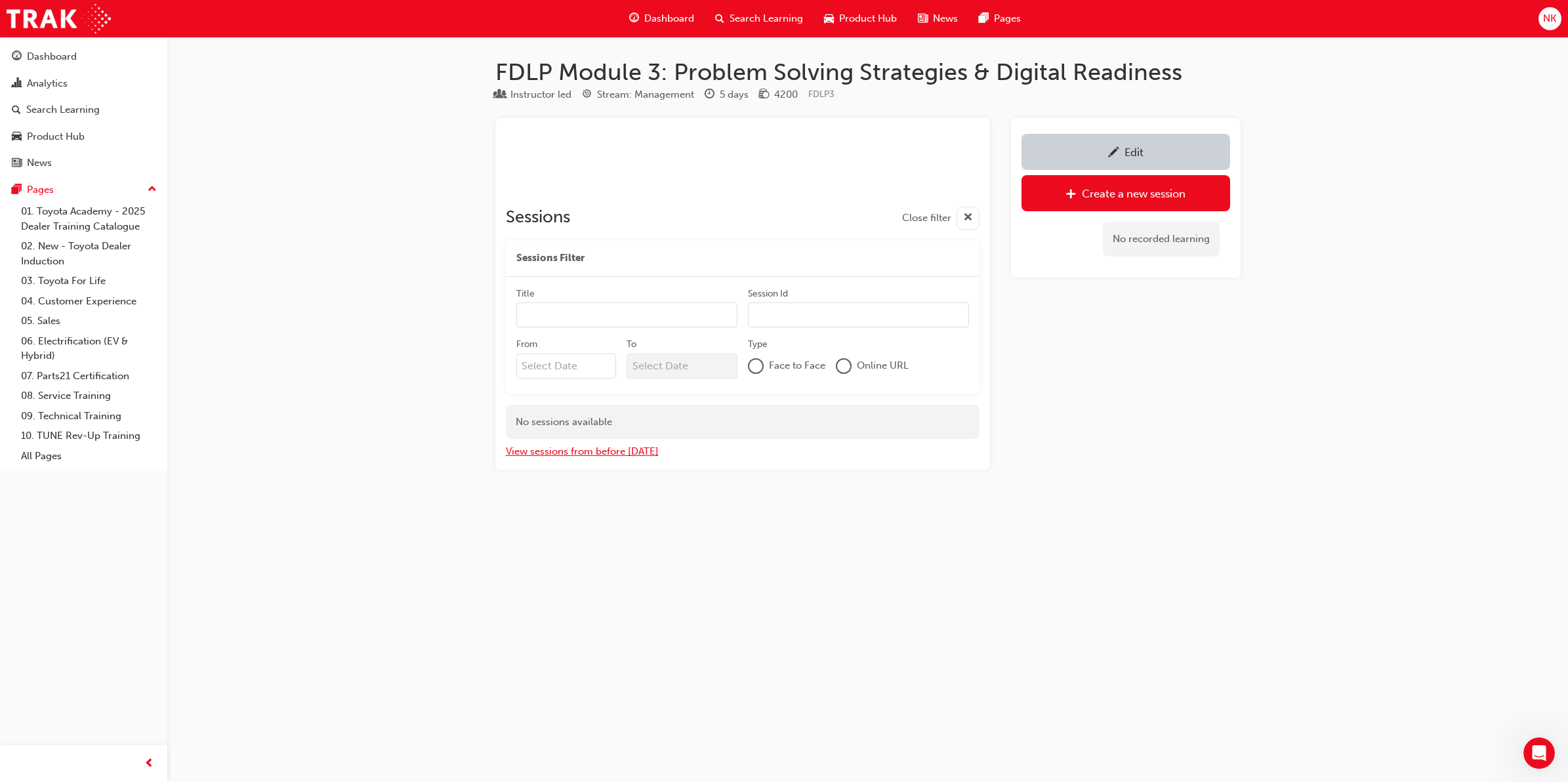
click at [631, 447] on button "View sessions from before today" at bounding box center [581, 452] width 153 height 15
click at [634, 449] on button "View sessions from today and in the future" at bounding box center [605, 452] width 199 height 15
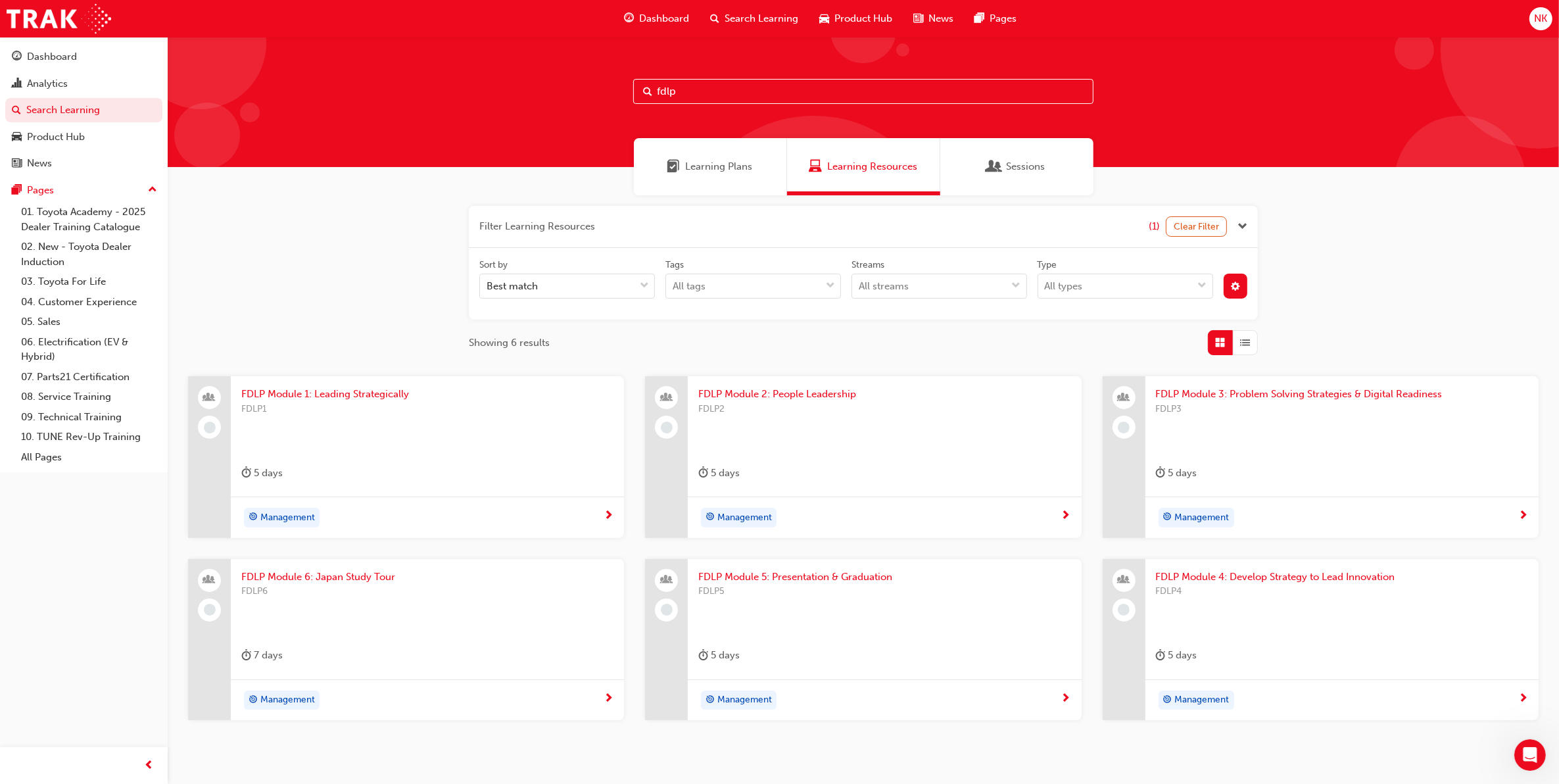
click at [1209, 223] on button "Clear Filter" at bounding box center [1197, 227] width 62 height 20
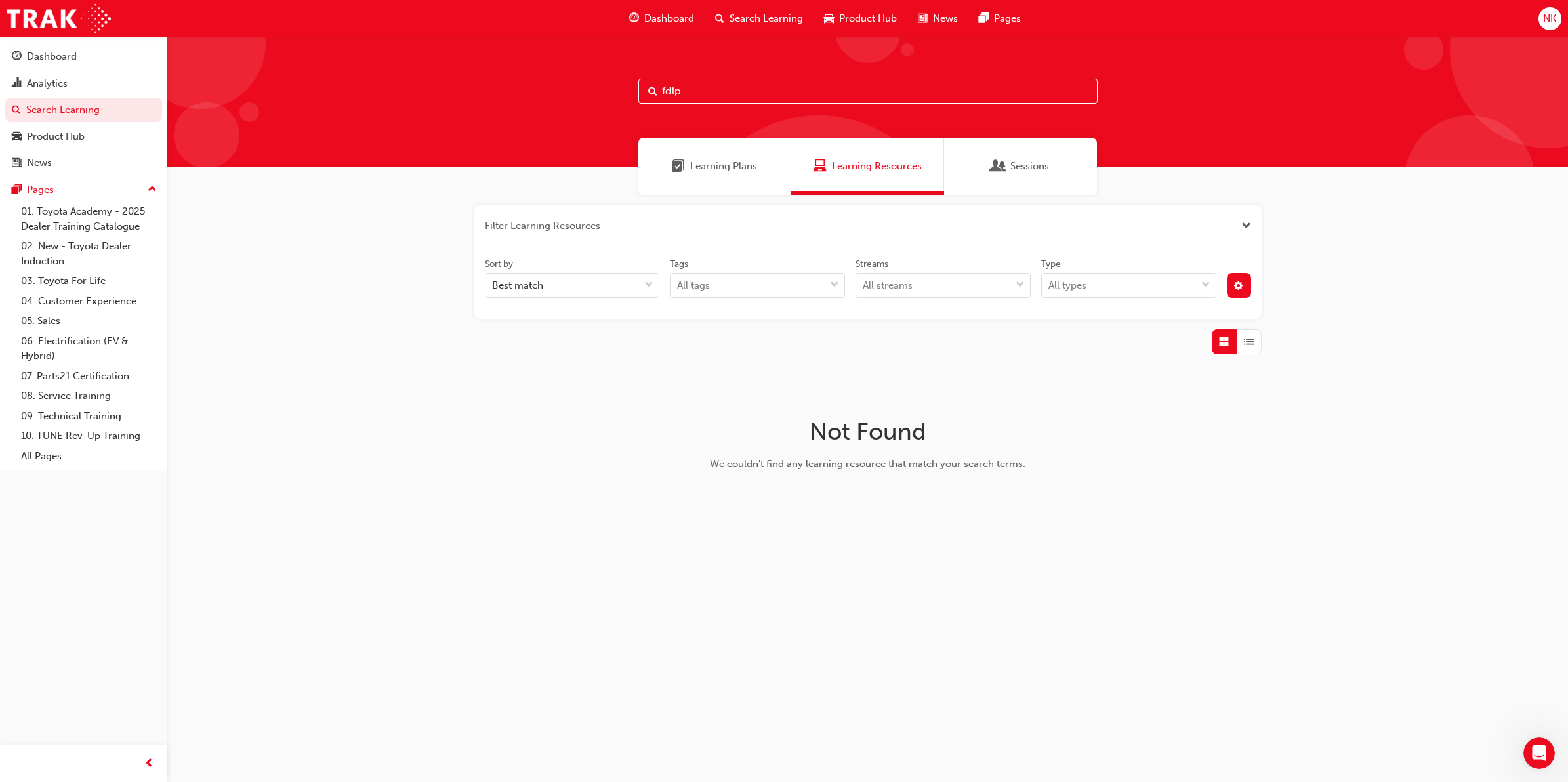
click at [828, 92] on input "fdlp" at bounding box center [867, 91] width 460 height 25
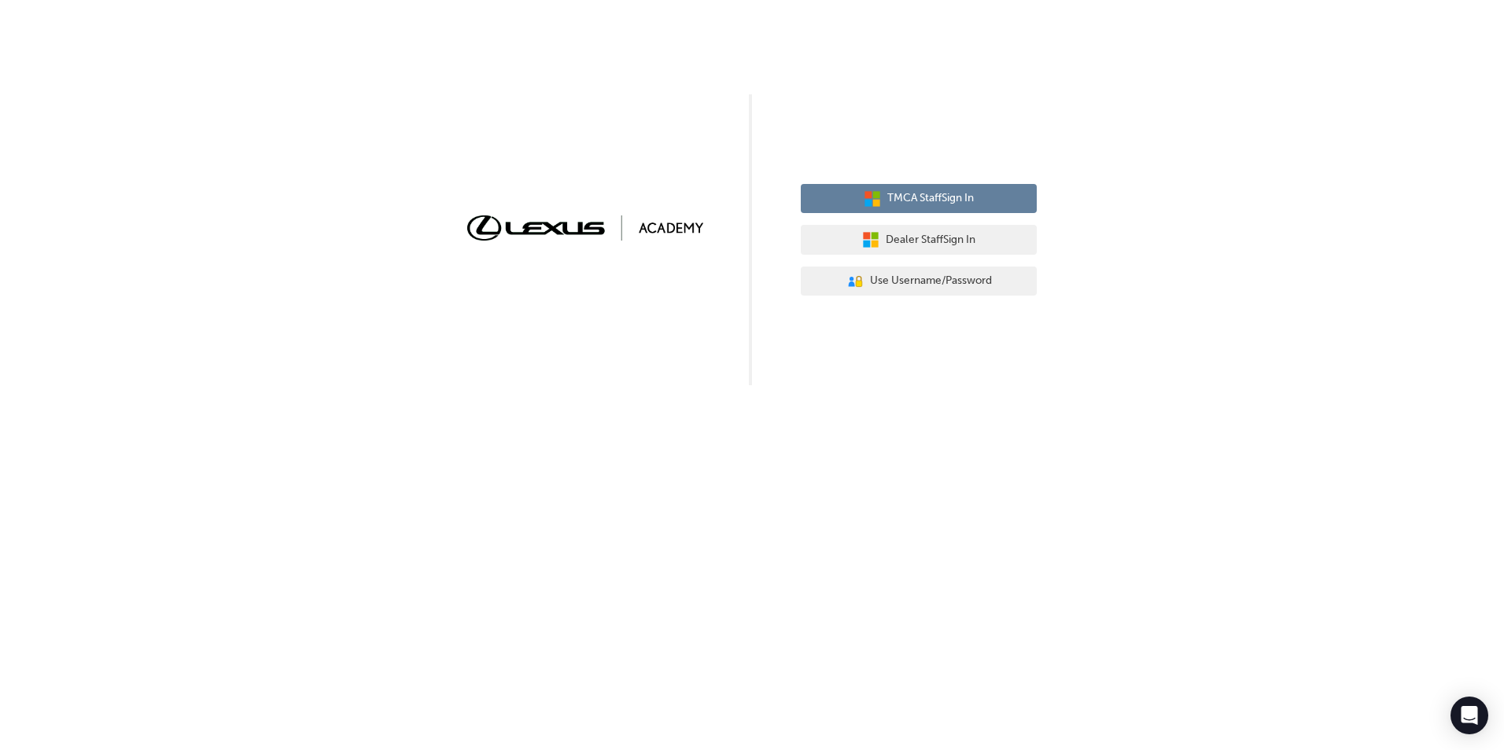
click at [946, 203] on span "TMCA Staff Sign In" at bounding box center [930, 199] width 87 height 18
